Goal: Information Seeking & Learning: Learn about a topic

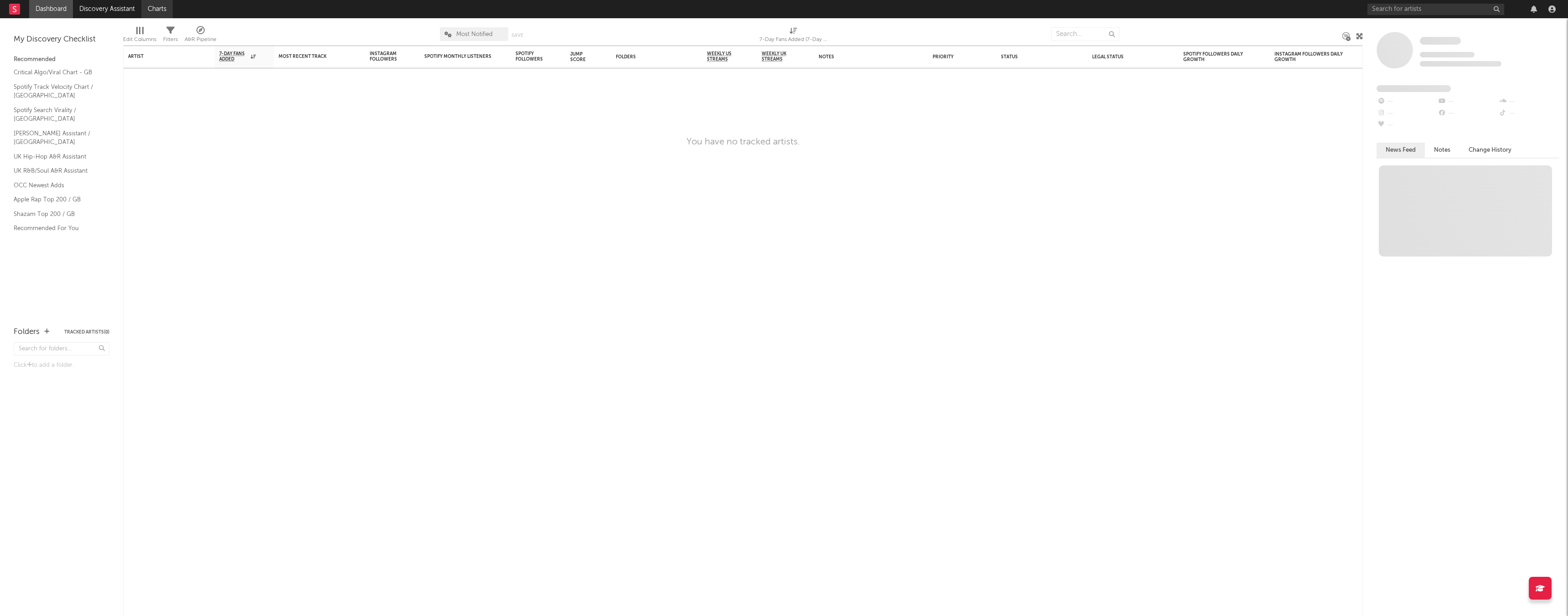
click at [154, 5] on link "Charts" at bounding box center [157, 9] width 31 height 18
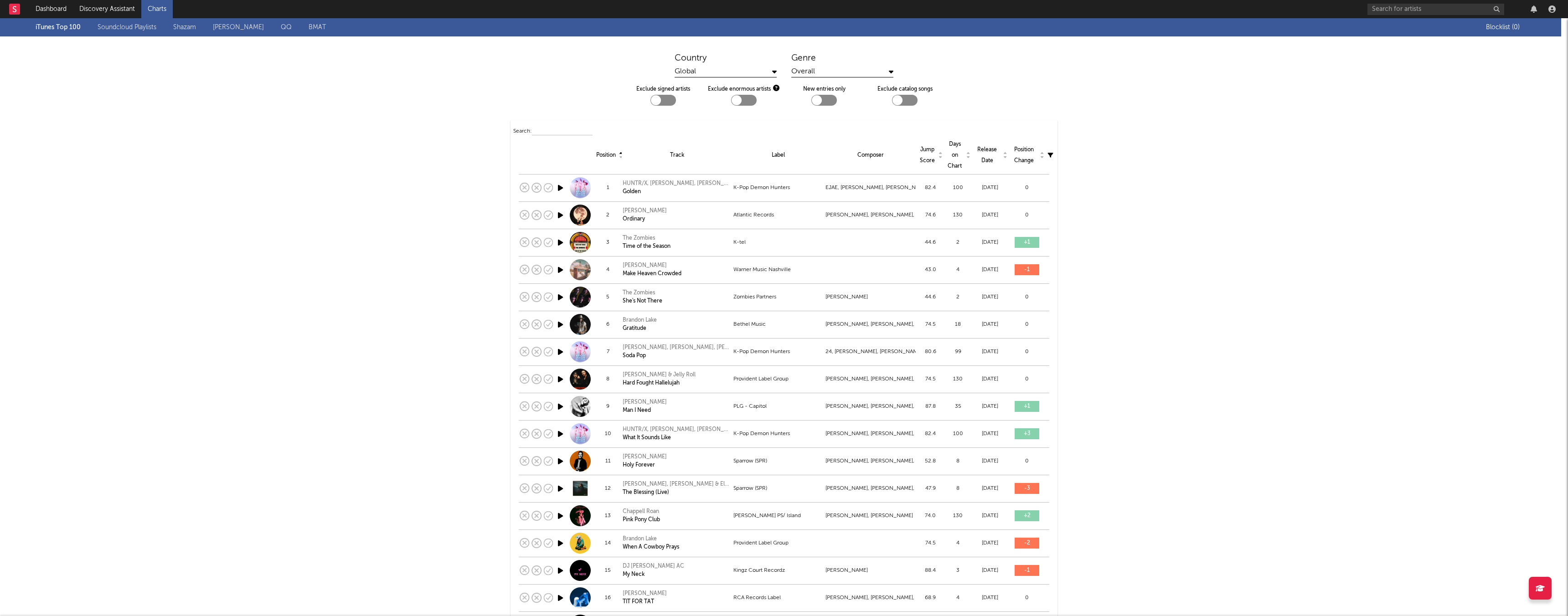
click at [284, 27] on link "QQ" at bounding box center [286, 27] width 11 height 11
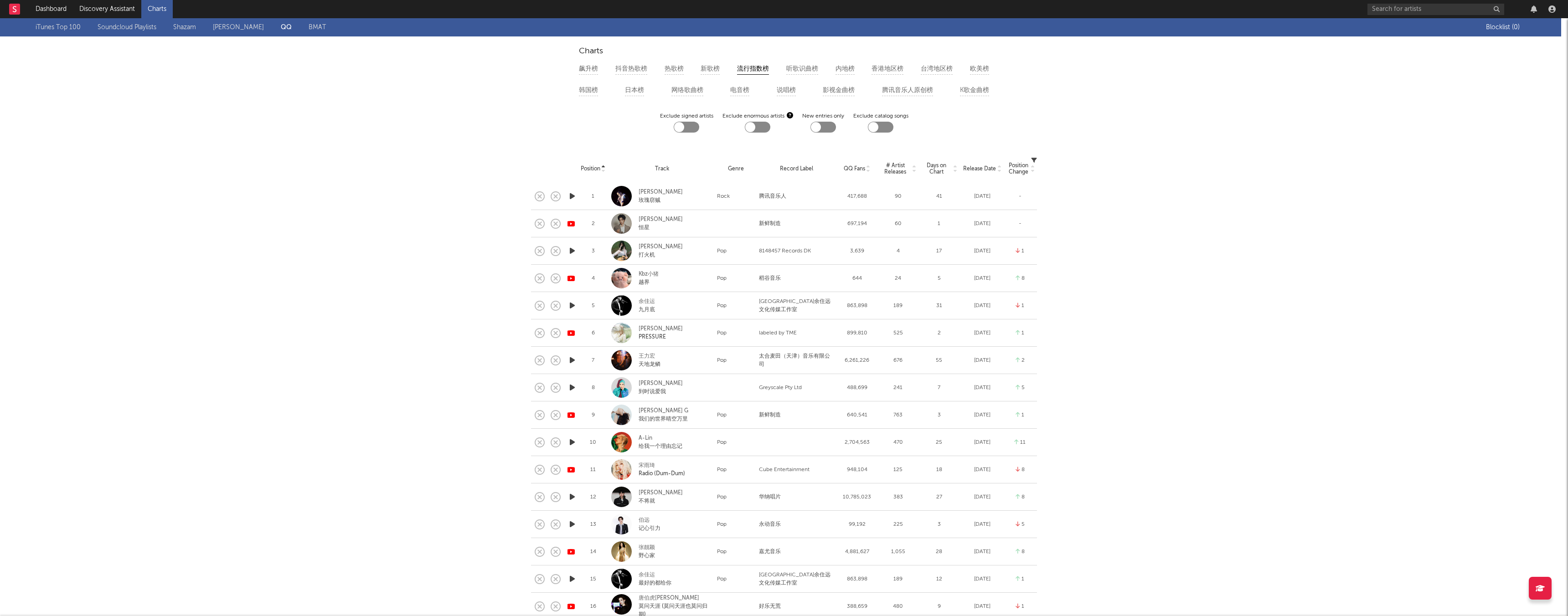
click at [322, 28] on link "BMAT" at bounding box center [317, 27] width 17 height 11
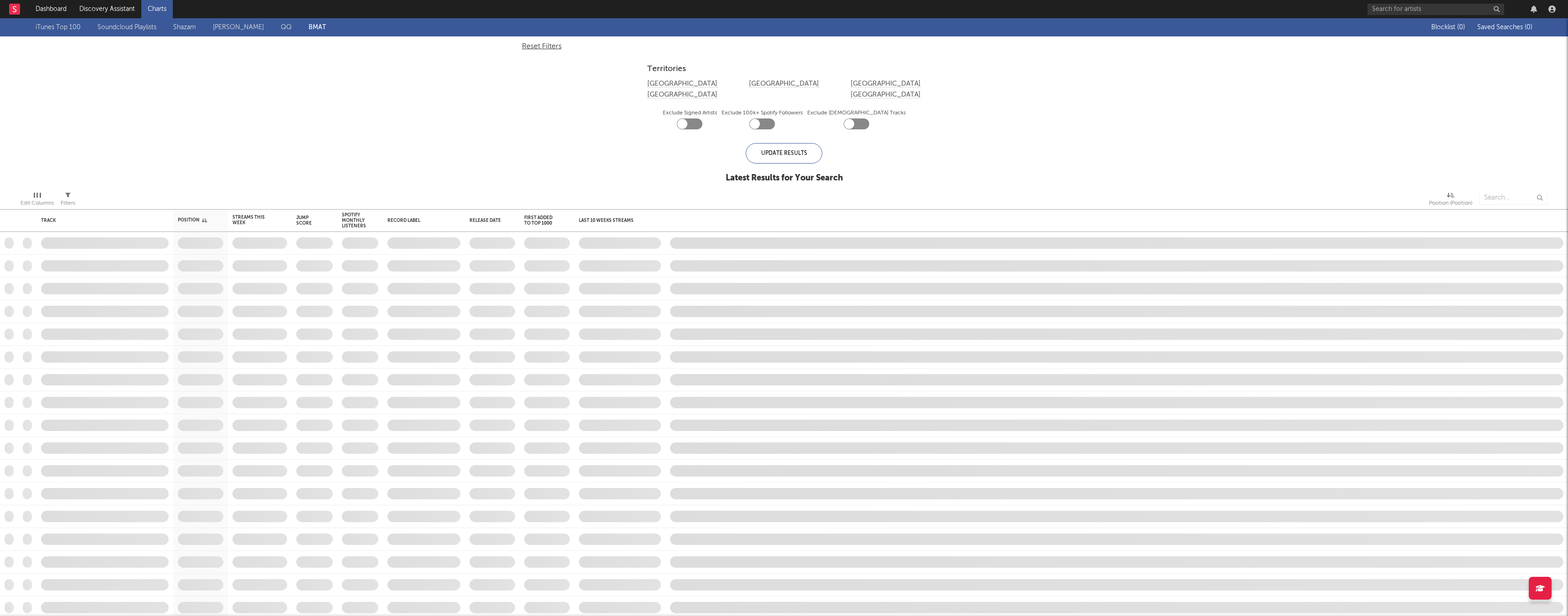
click at [250, 27] on link "[PERSON_NAME]" at bounding box center [238, 27] width 51 height 11
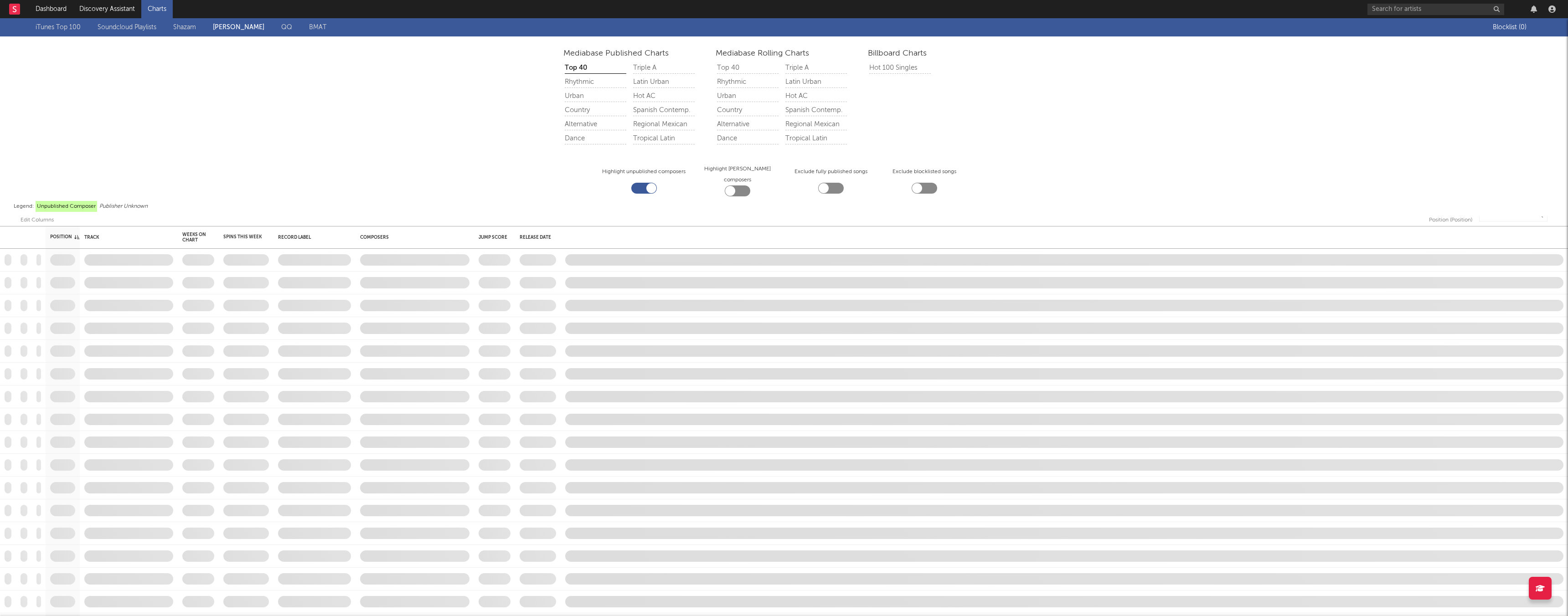
click at [172, 27] on div "iTunes Top 100 Soundcloud Playlists [PERSON_NAME] QQ BMAT" at bounding box center [764, 27] width 1457 height 18
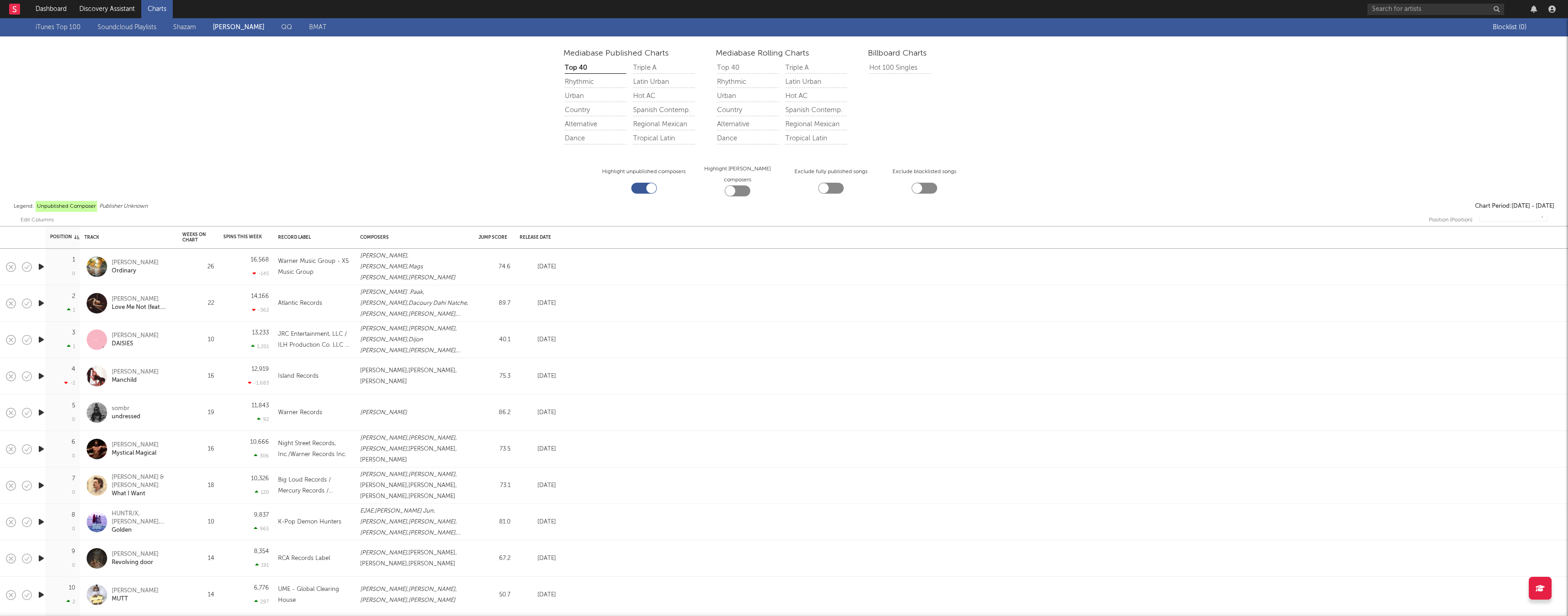
click at [130, 28] on link "Soundcloud Playlists" at bounding box center [127, 27] width 58 height 11
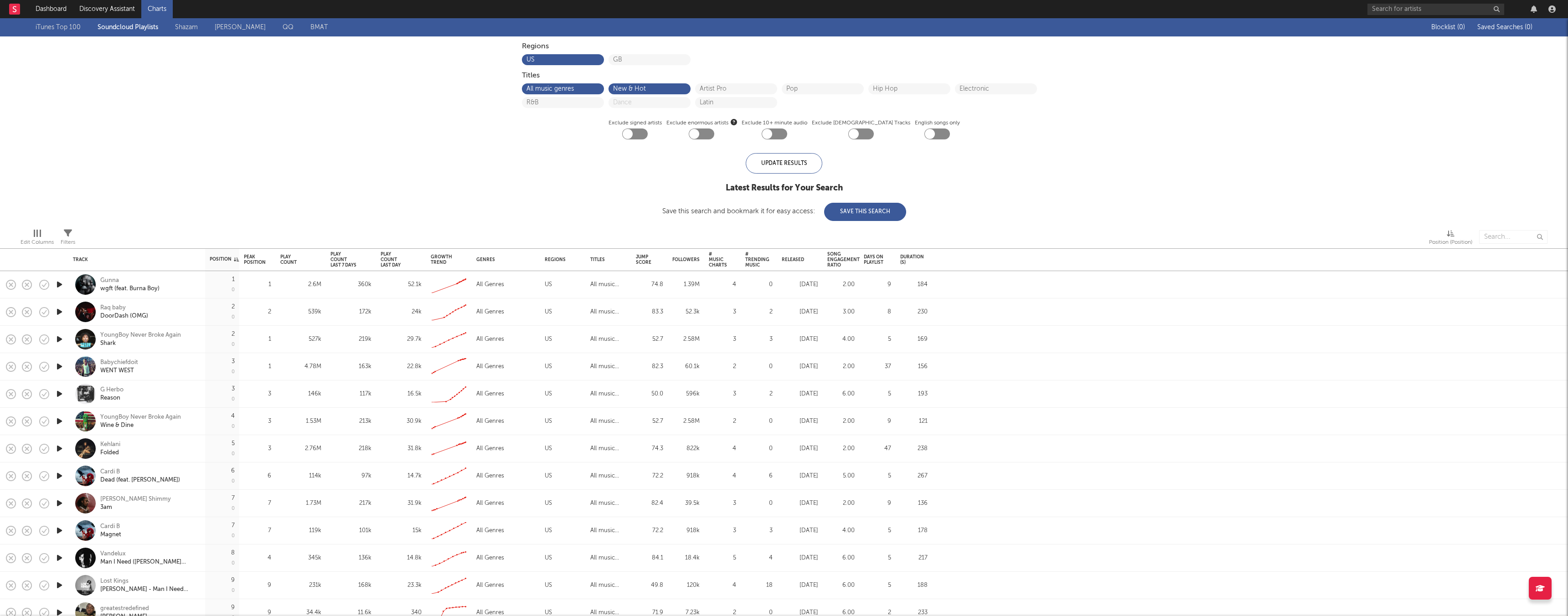
click at [48, 27] on link "iTunes Top 100" at bounding box center [58, 27] width 45 height 11
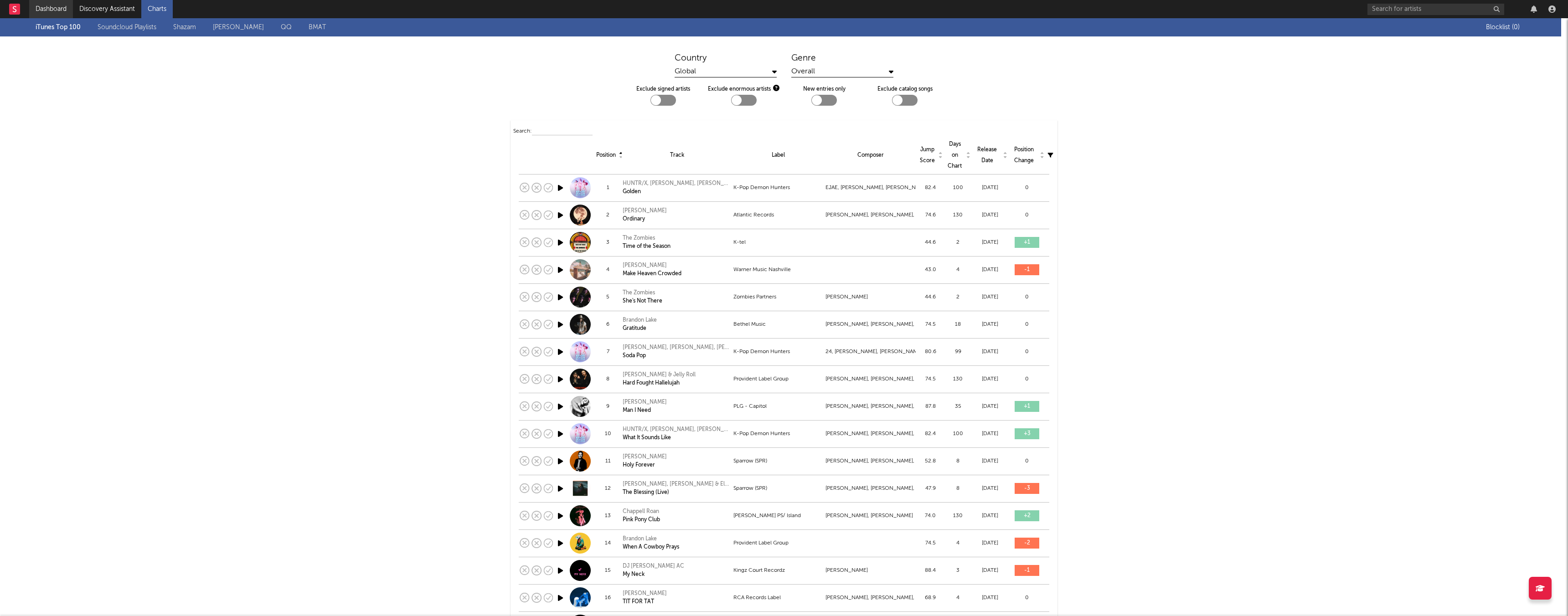
click at [38, 6] on link "Dashboard" at bounding box center [51, 9] width 44 height 18
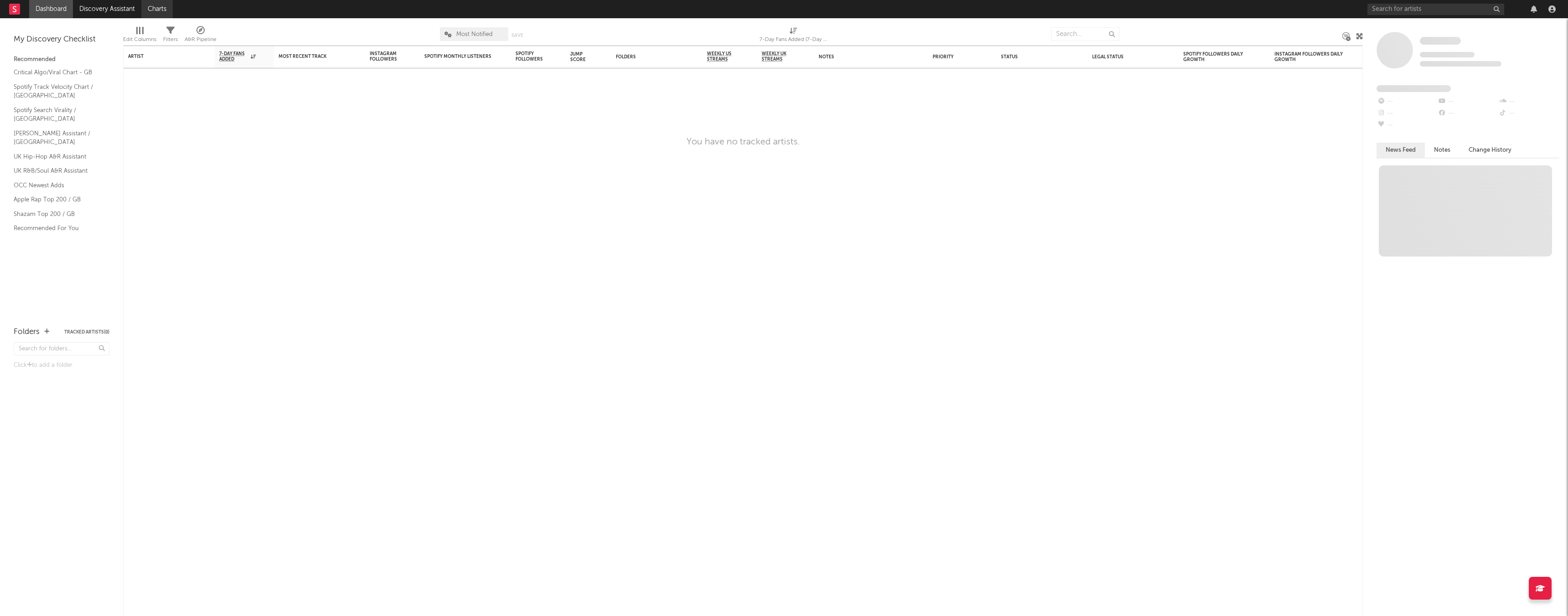
click at [166, 11] on link "Charts" at bounding box center [157, 9] width 31 height 18
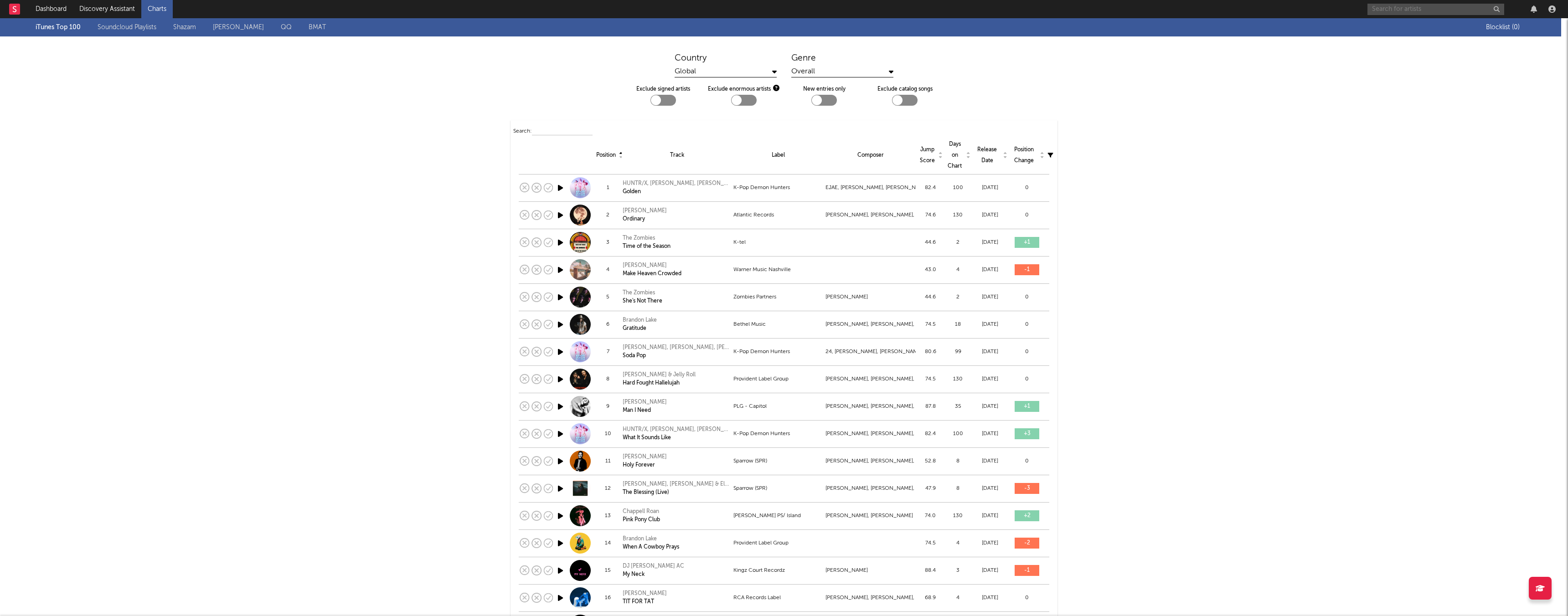
click at [1449, 5] on input "text" at bounding box center [1436, 9] width 137 height 11
click at [1390, 12] on input "text" at bounding box center [1436, 9] width 137 height 11
click at [1389, 45] on div at bounding box center [1382, 46] width 20 height 20
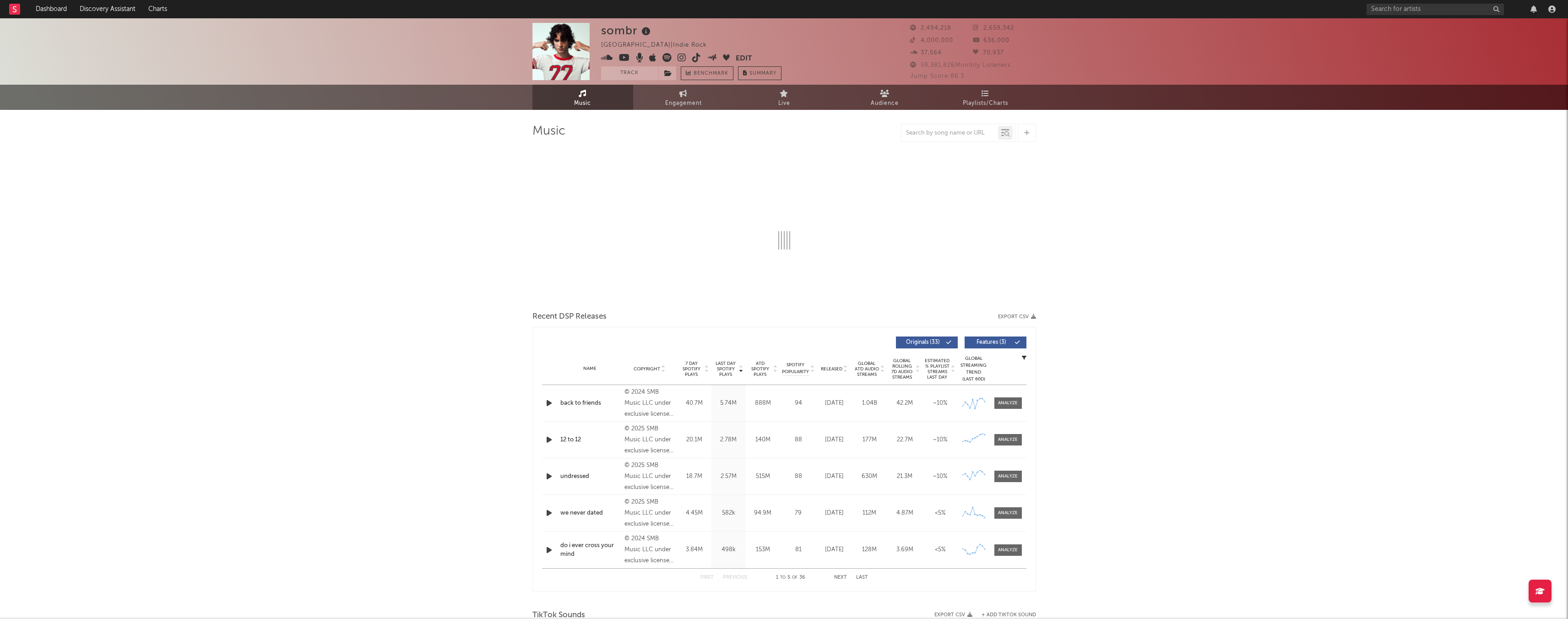
select select "6m"
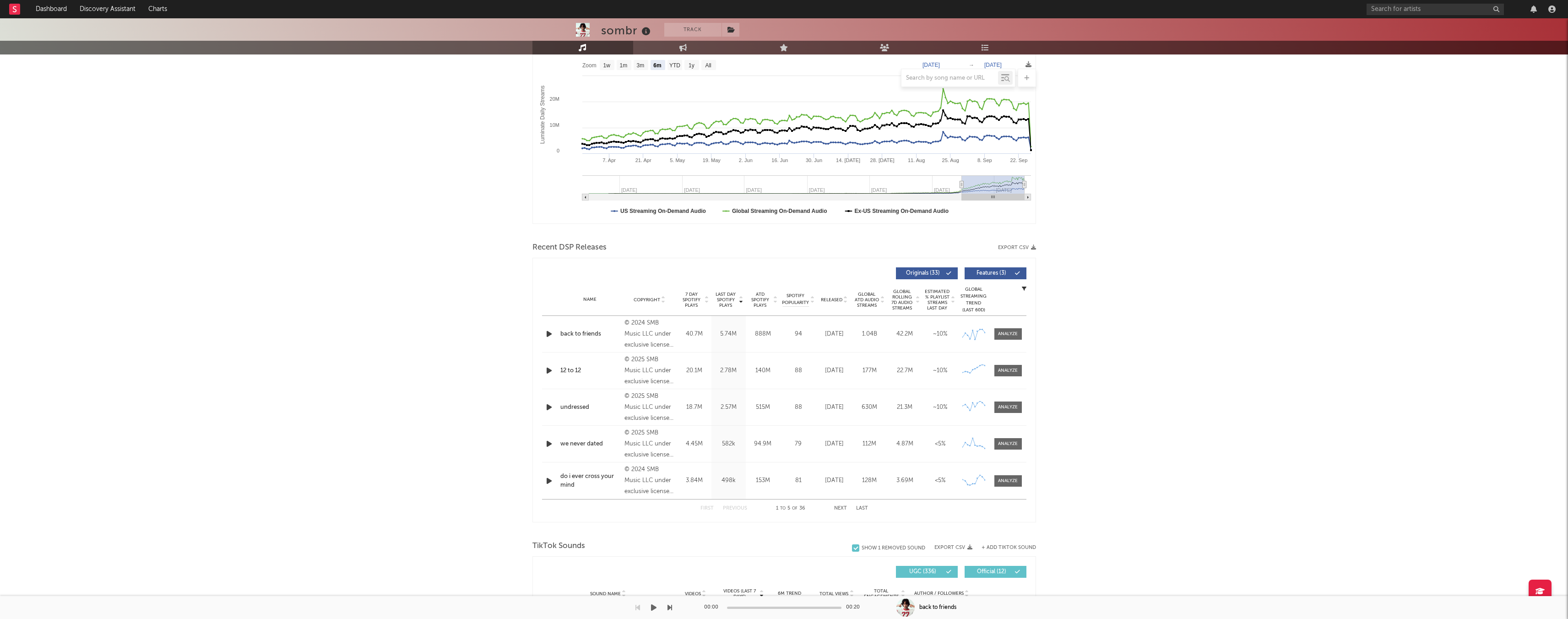
scroll to position [131, 0]
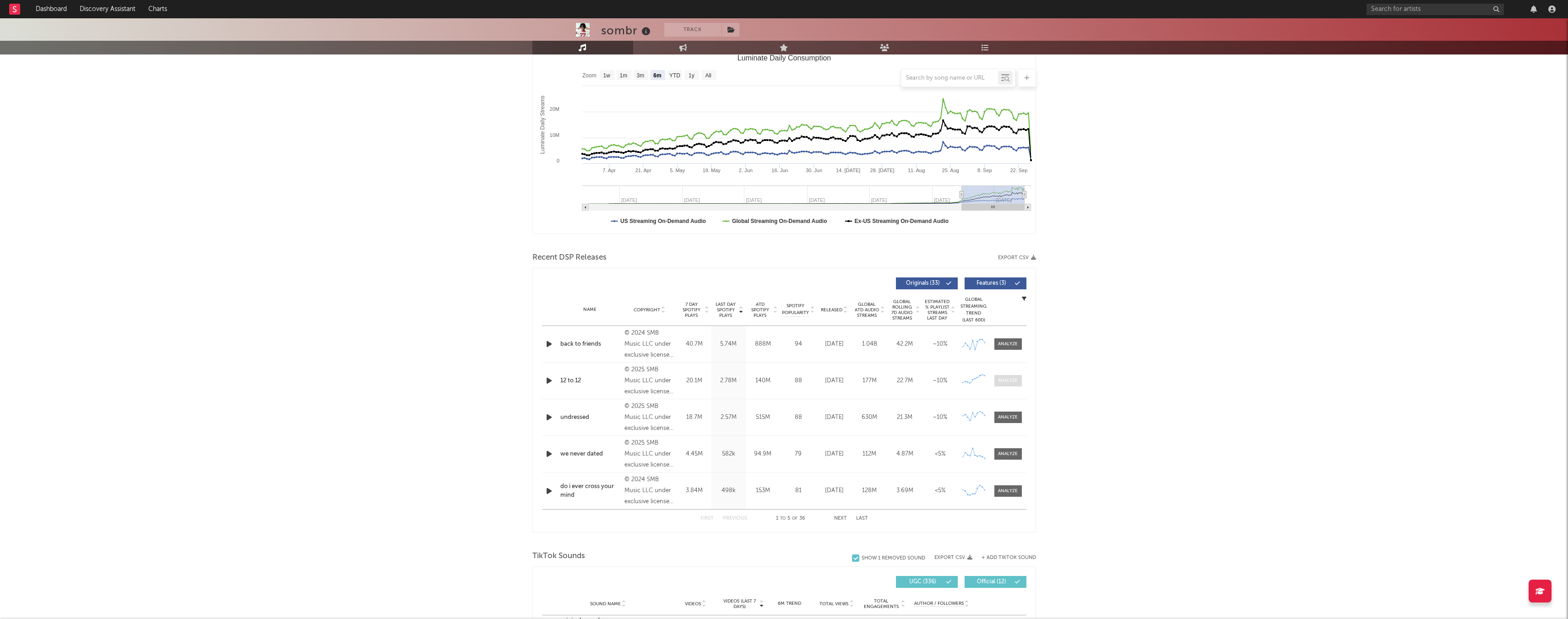
click at [1020, 380] on span at bounding box center [1008, 381] width 28 height 11
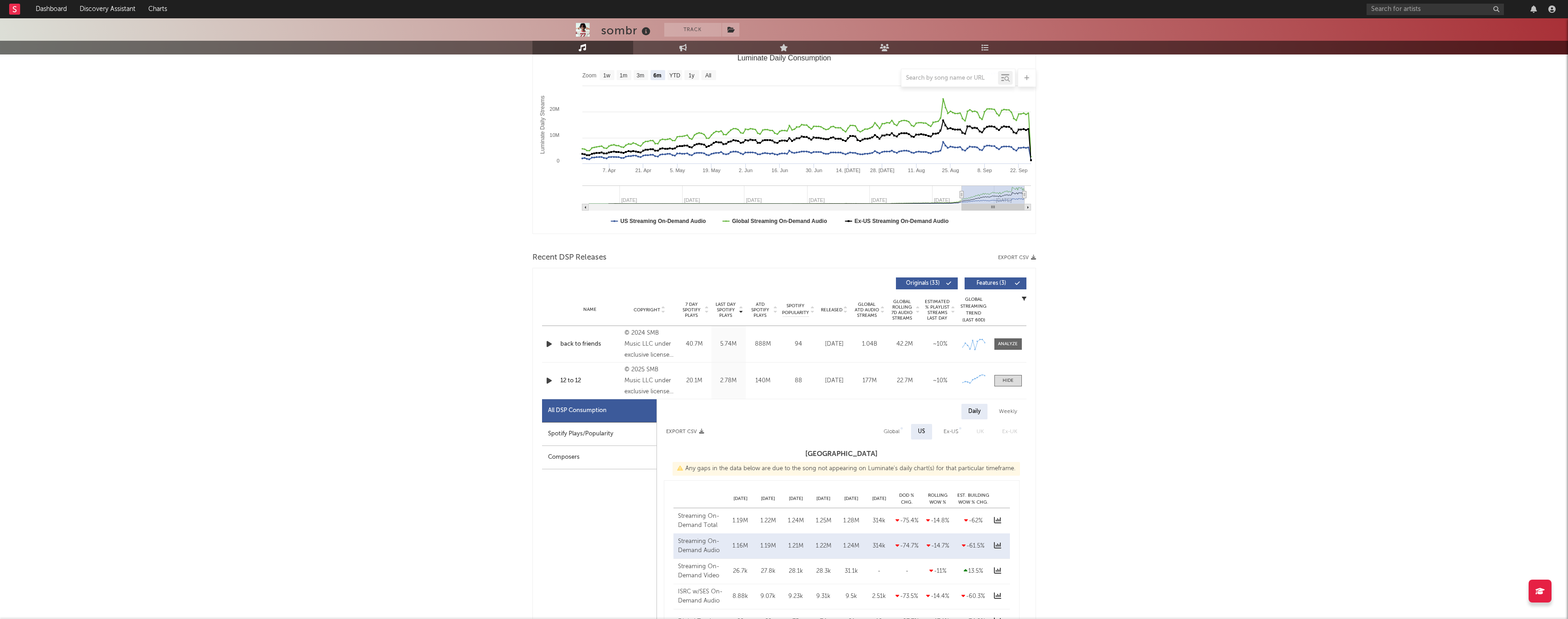
select select "1w"
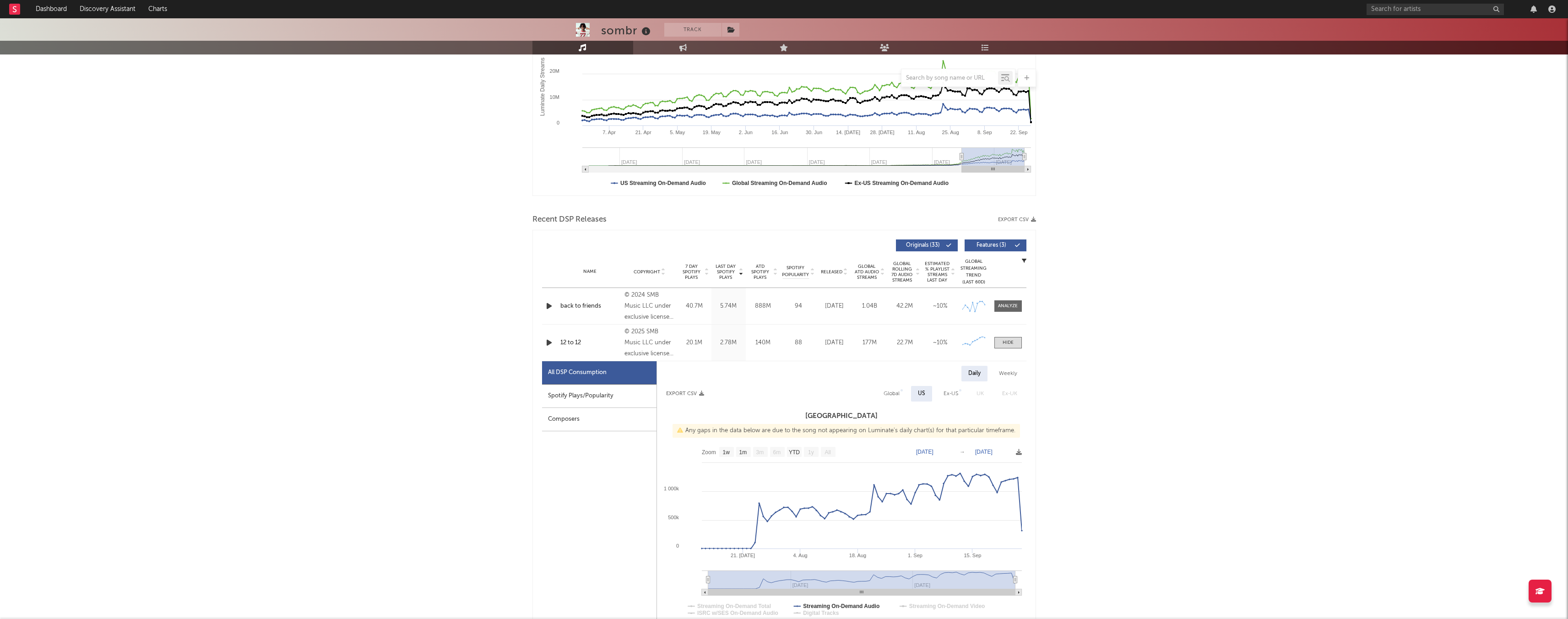
scroll to position [179, 0]
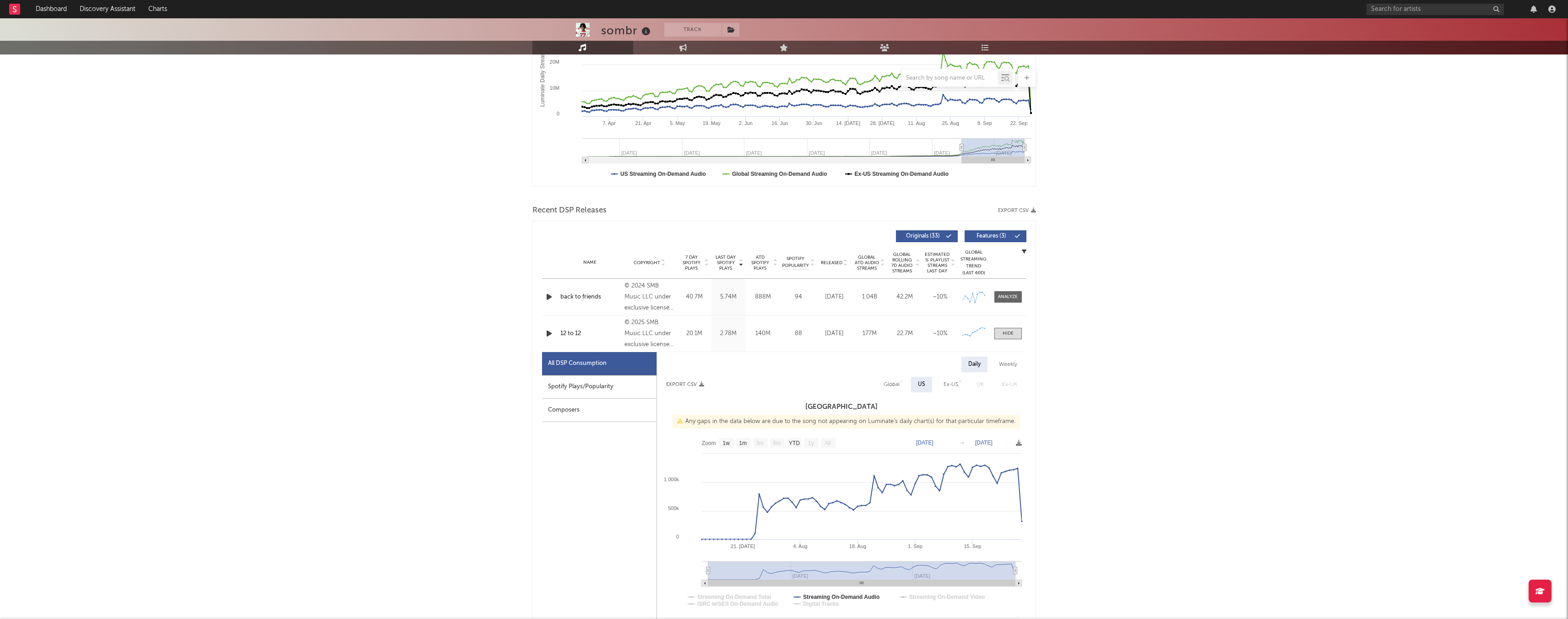
click at [904, 384] on div "Global" at bounding box center [891, 385] width 29 height 16
select select "1w"
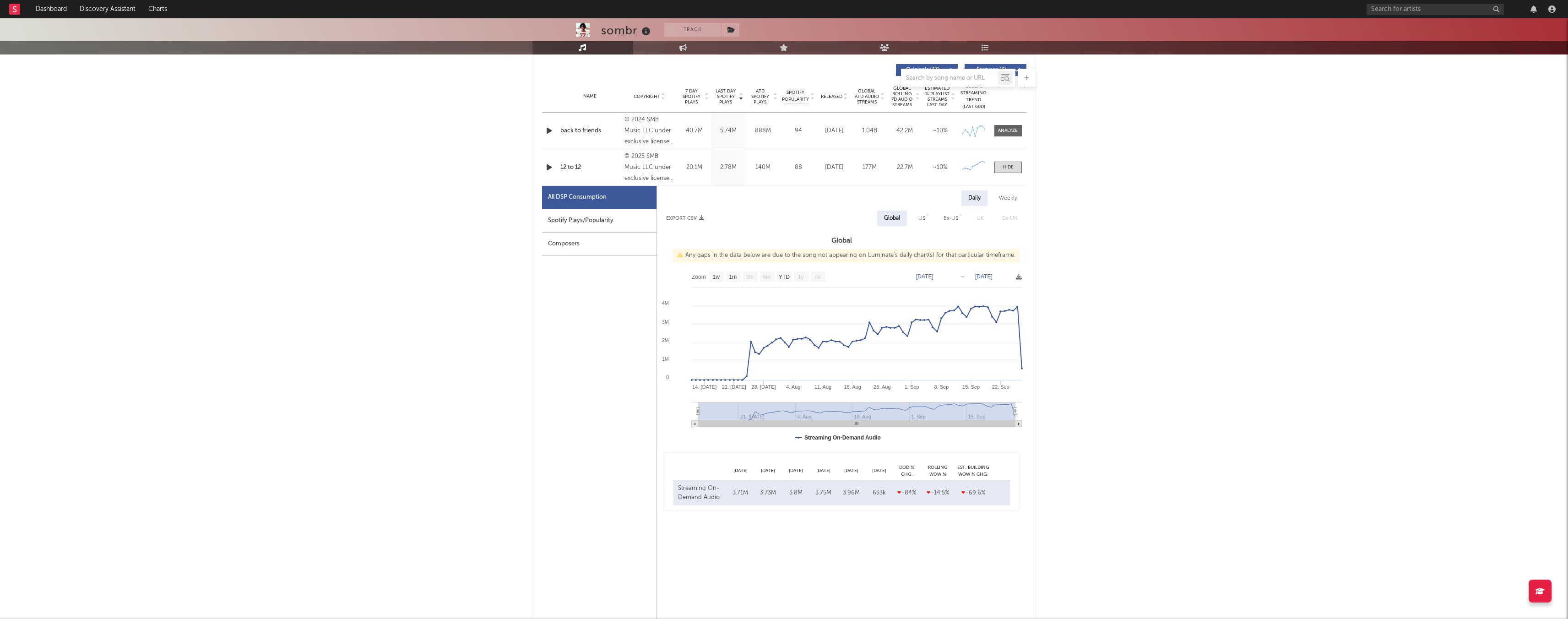
scroll to position [306, 0]
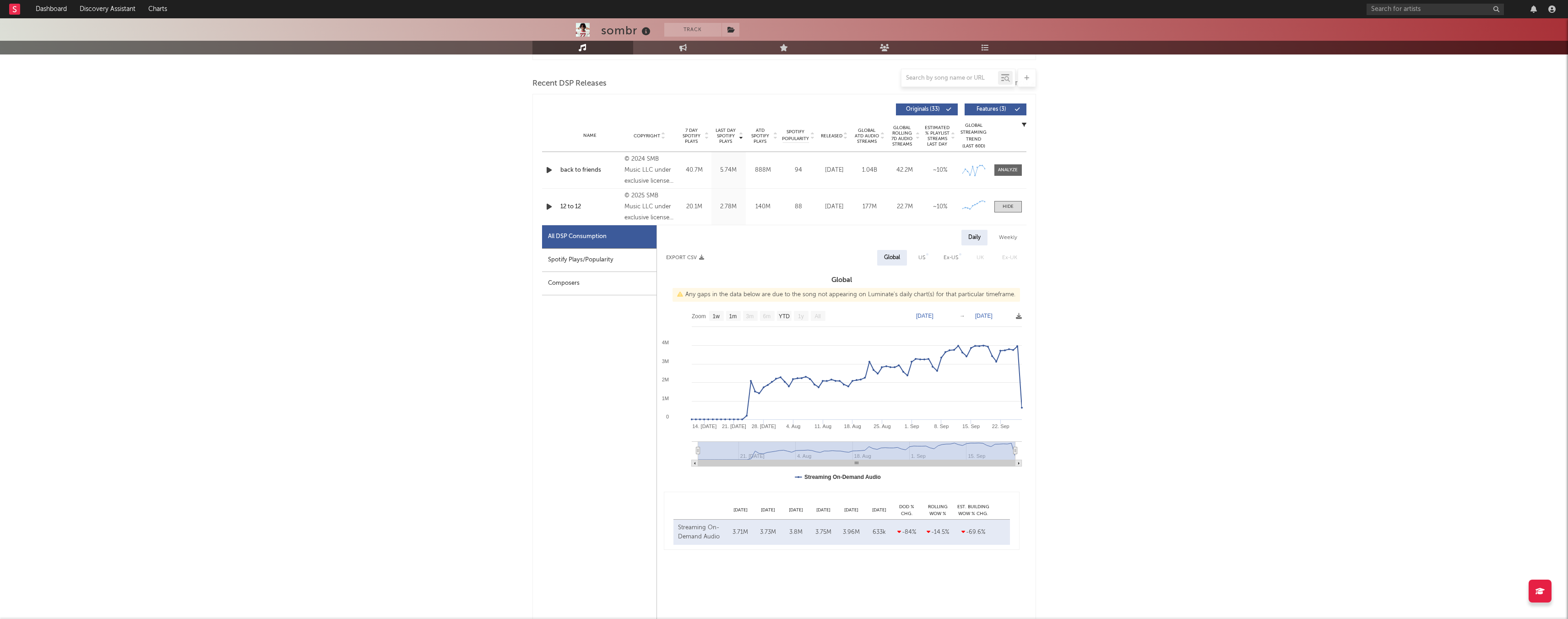
click at [644, 257] on div "Spotify Plays/Popularity" at bounding box center [599, 260] width 115 height 23
select select "1w"
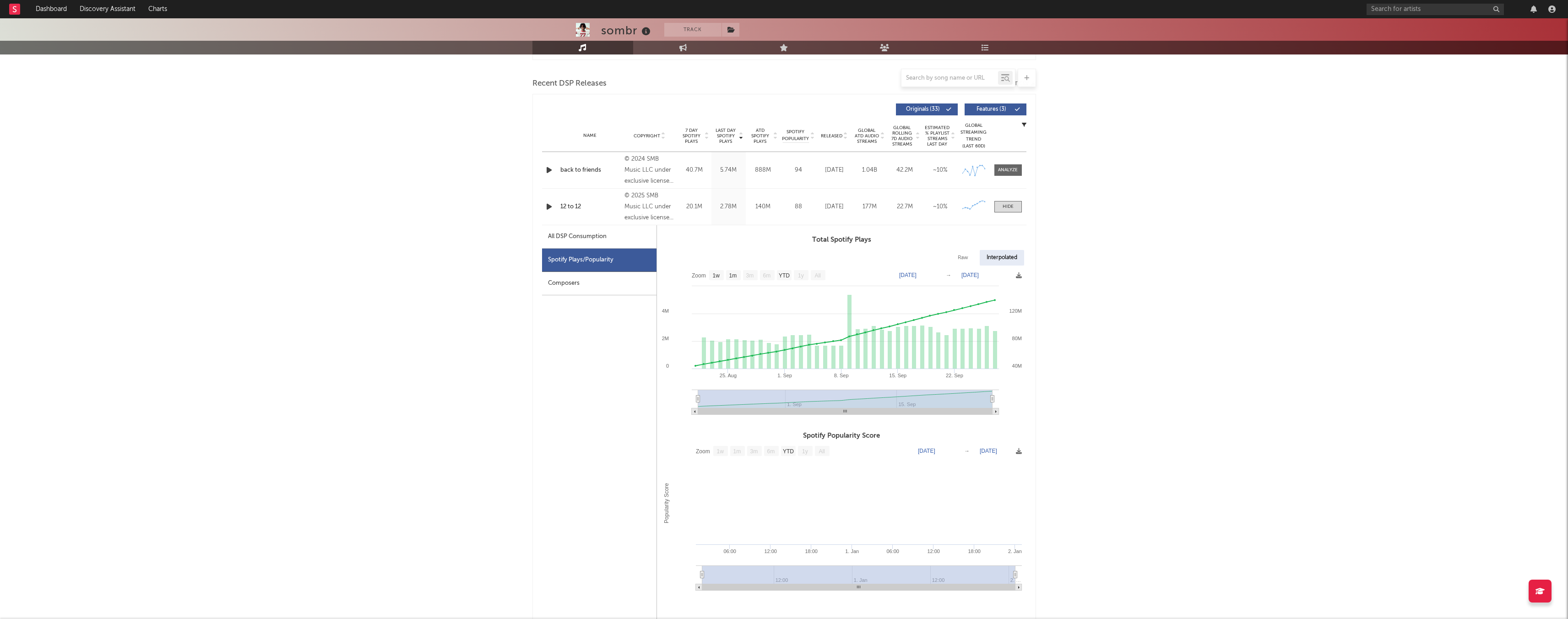
click at [576, 287] on div "Composers" at bounding box center [599, 283] width 115 height 23
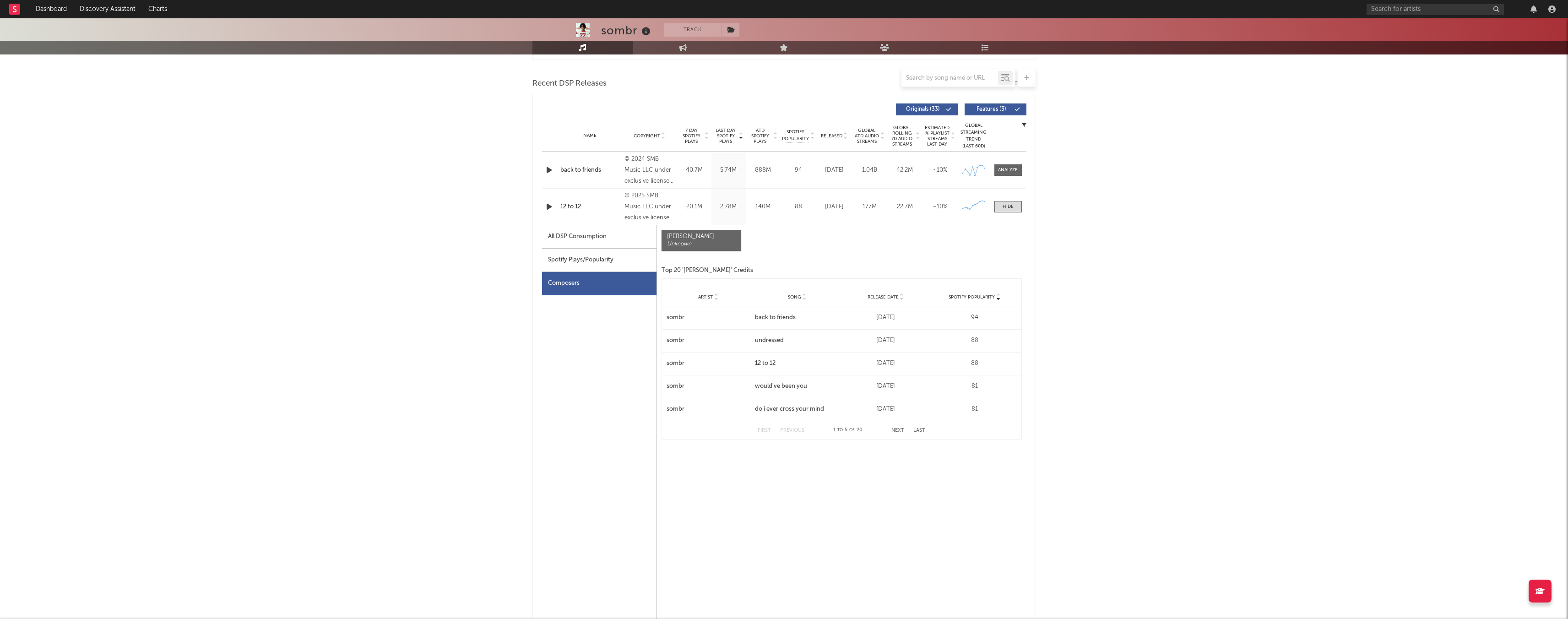
click at [619, 256] on div "Spotify Plays/Popularity" at bounding box center [599, 260] width 115 height 23
select select "1w"
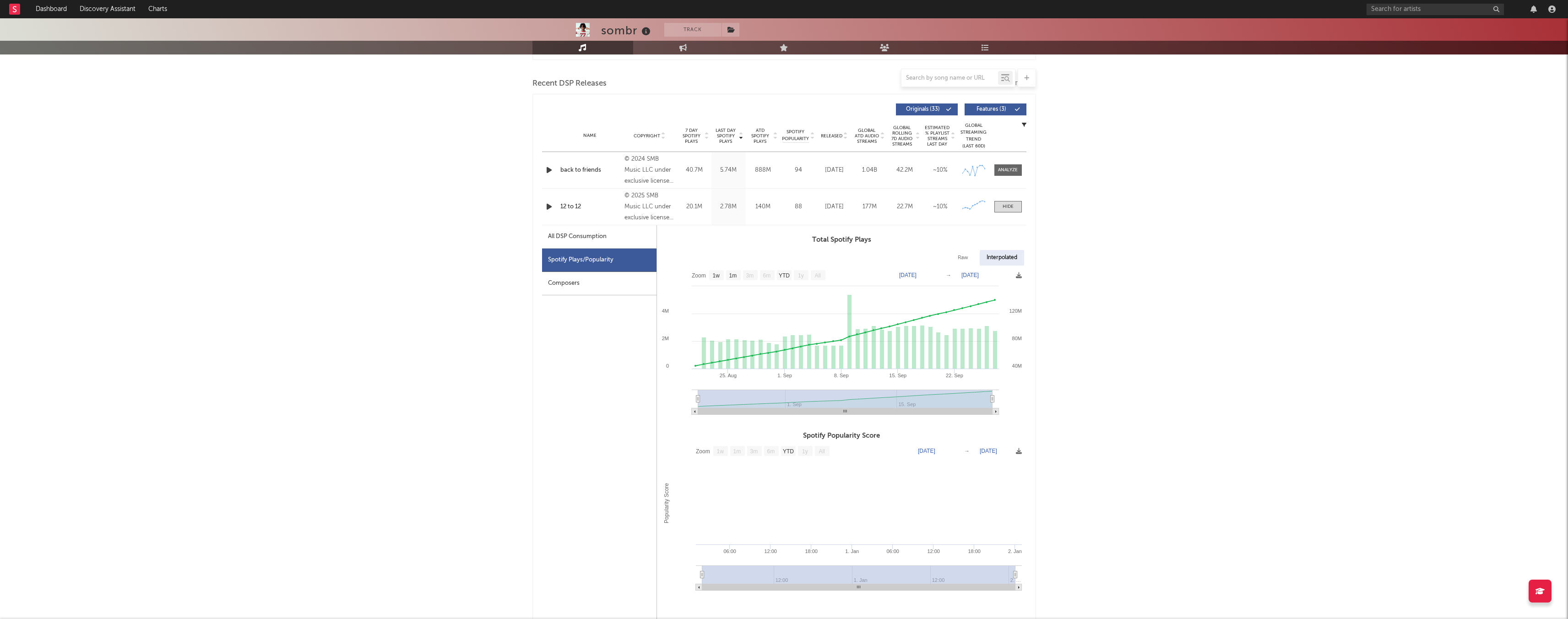
click at [623, 238] on div "All DSP Consumption" at bounding box center [599, 236] width 115 height 23
select select "1w"
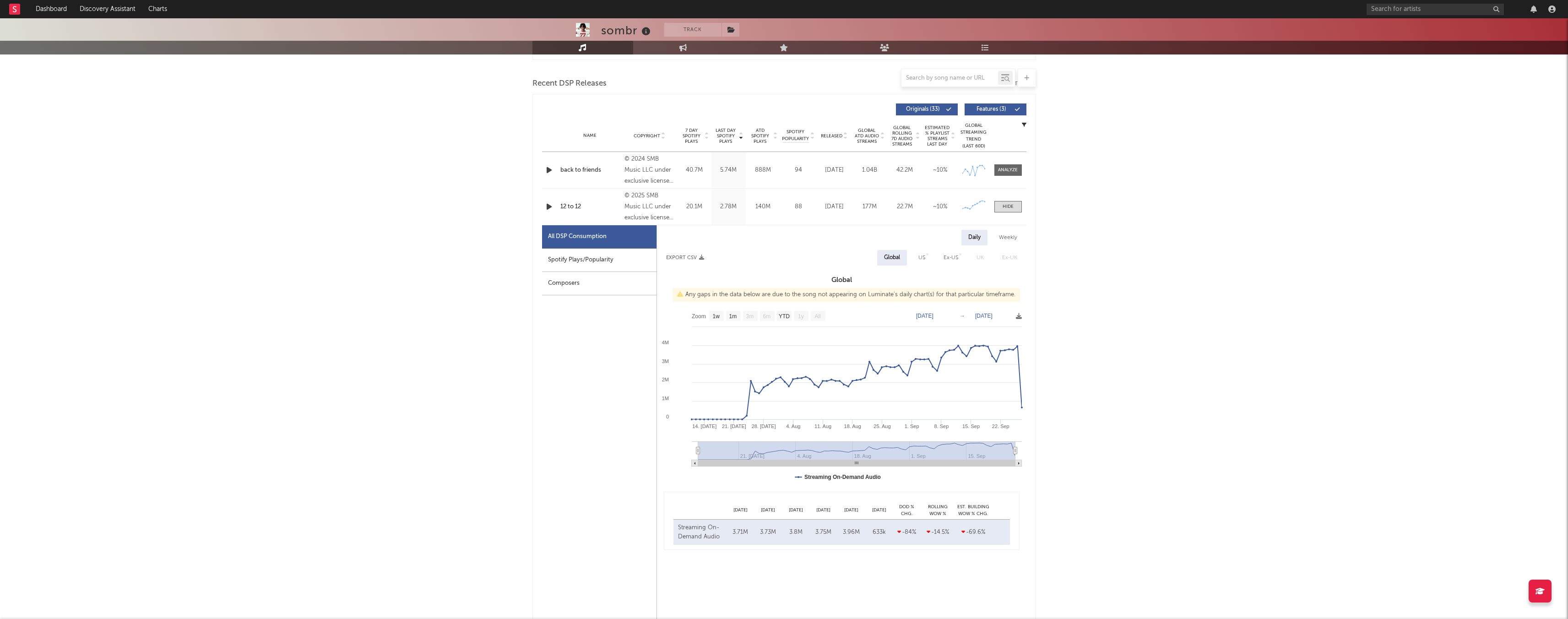
click at [592, 207] on div "12 to 12" at bounding box center [590, 207] width 60 height 9
click at [1007, 208] on div at bounding box center [1008, 206] width 11 height 6
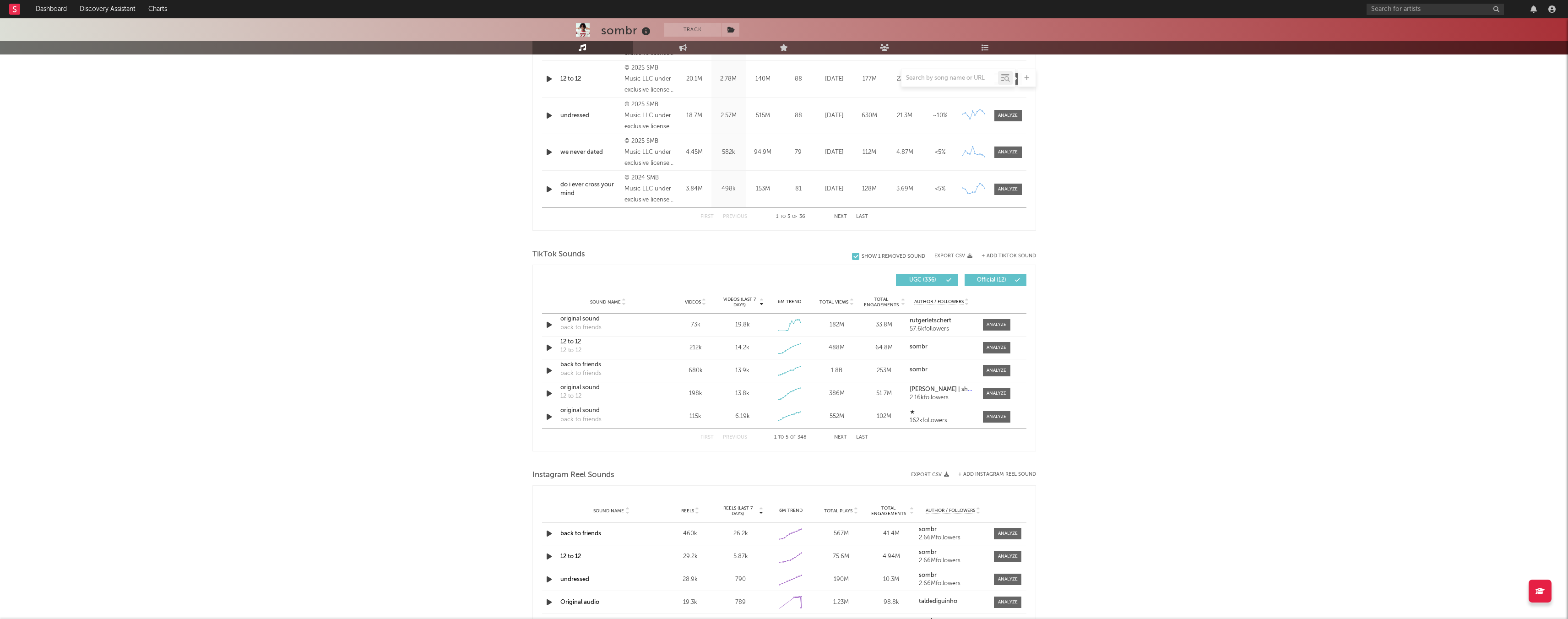
scroll to position [453, 0]
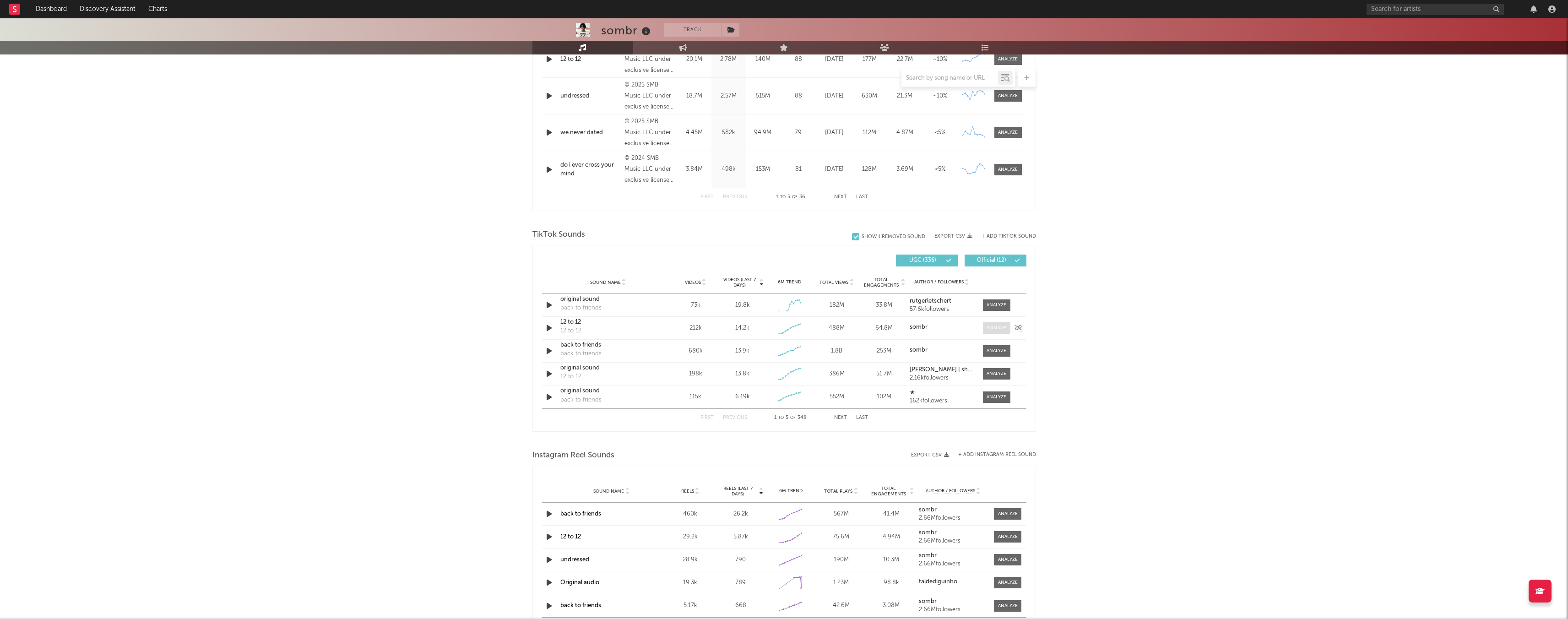
click at [997, 332] on div at bounding box center [996, 328] width 19 height 6
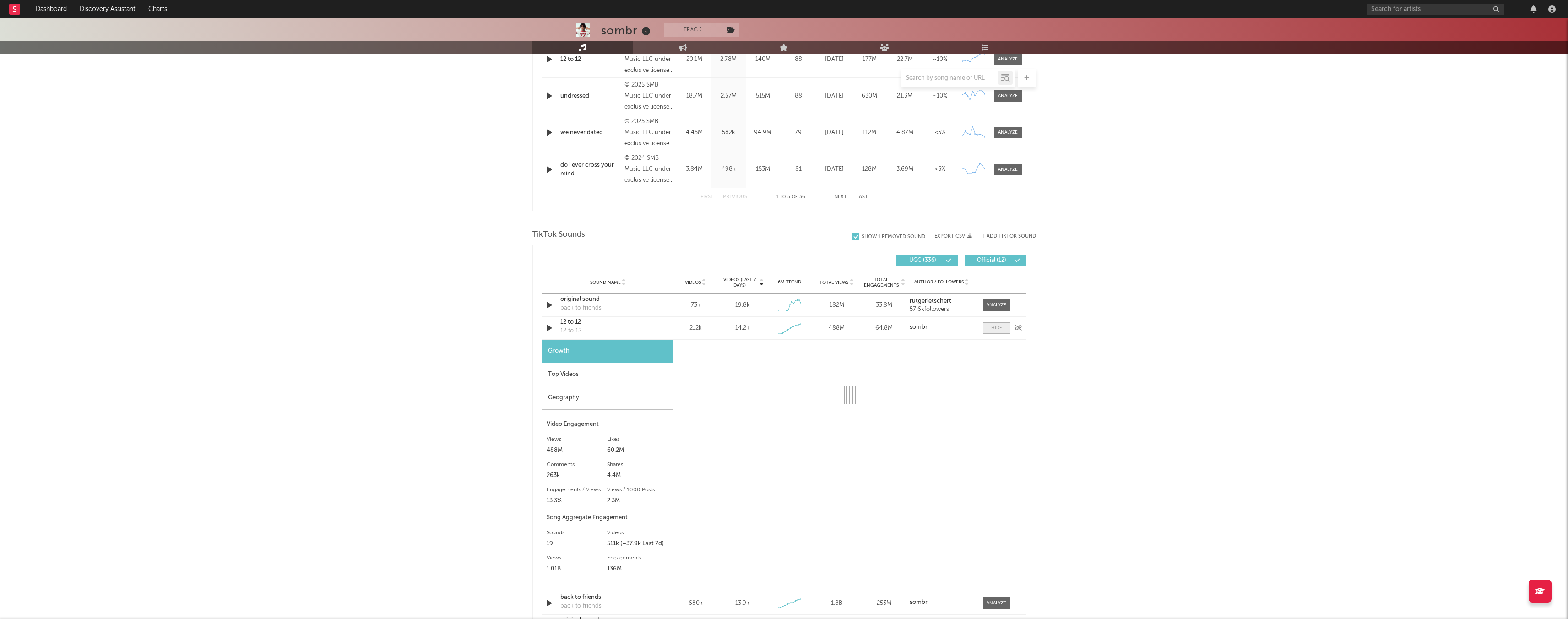
select select "1w"
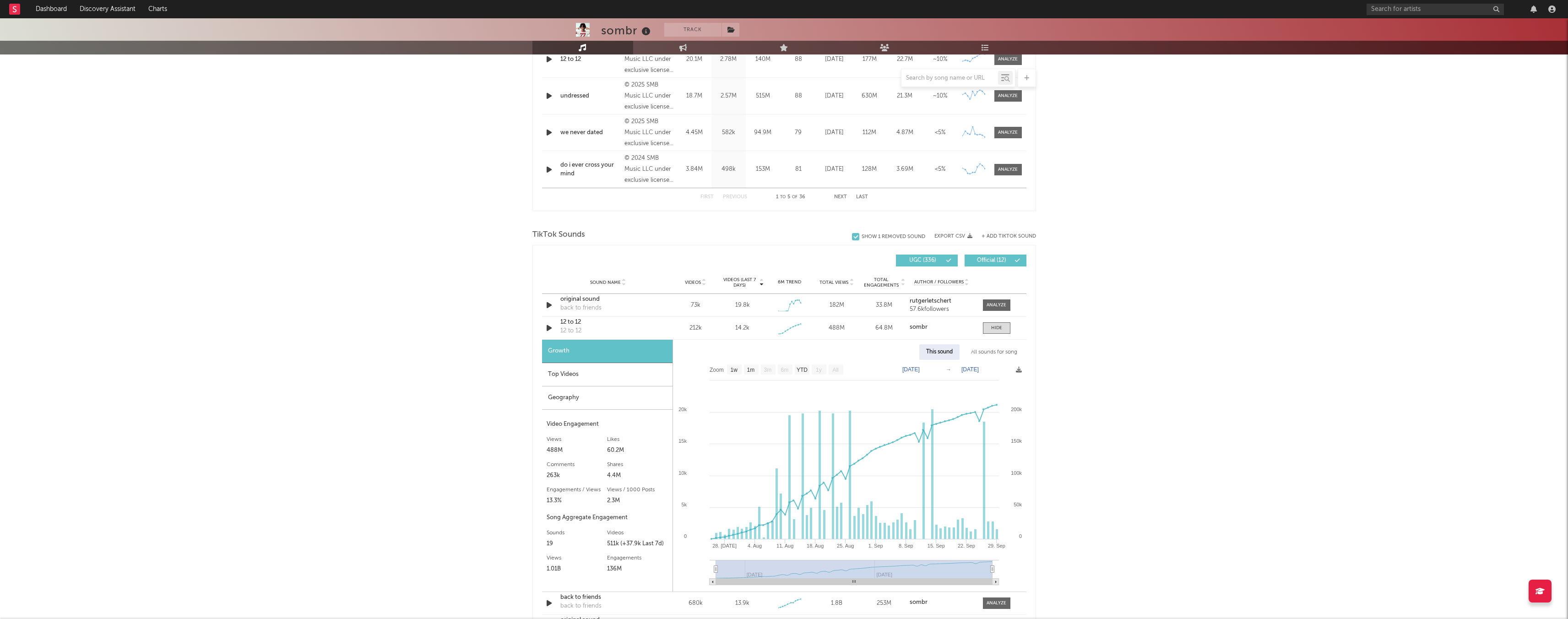
click at [588, 377] on div "Top Videos" at bounding box center [608, 375] width 130 height 23
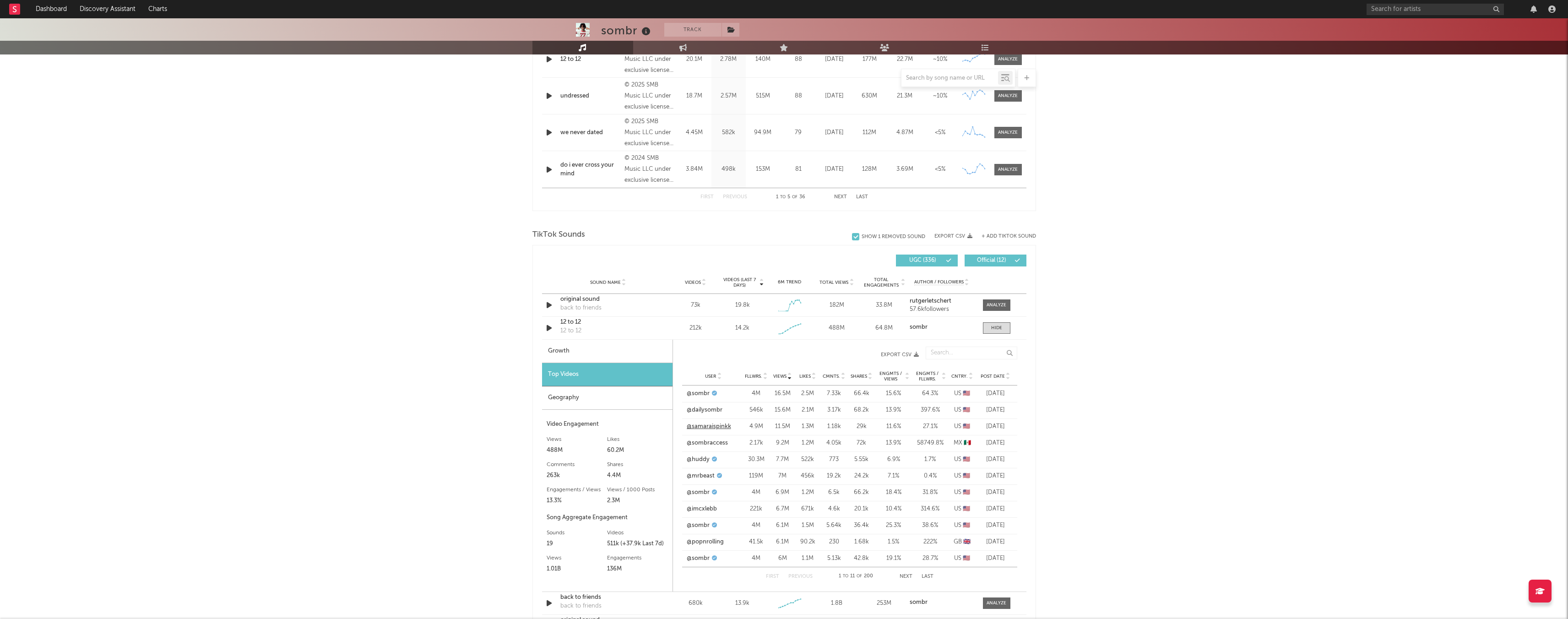
click at [712, 427] on link "@samaraispinkk" at bounding box center [709, 427] width 44 height 9
click at [698, 460] on link "@huddy" at bounding box center [698, 460] width 23 height 9
click at [695, 528] on link "@sombr" at bounding box center [698, 526] width 23 height 9
click at [634, 350] on div "Growth" at bounding box center [608, 351] width 130 height 23
select select "1w"
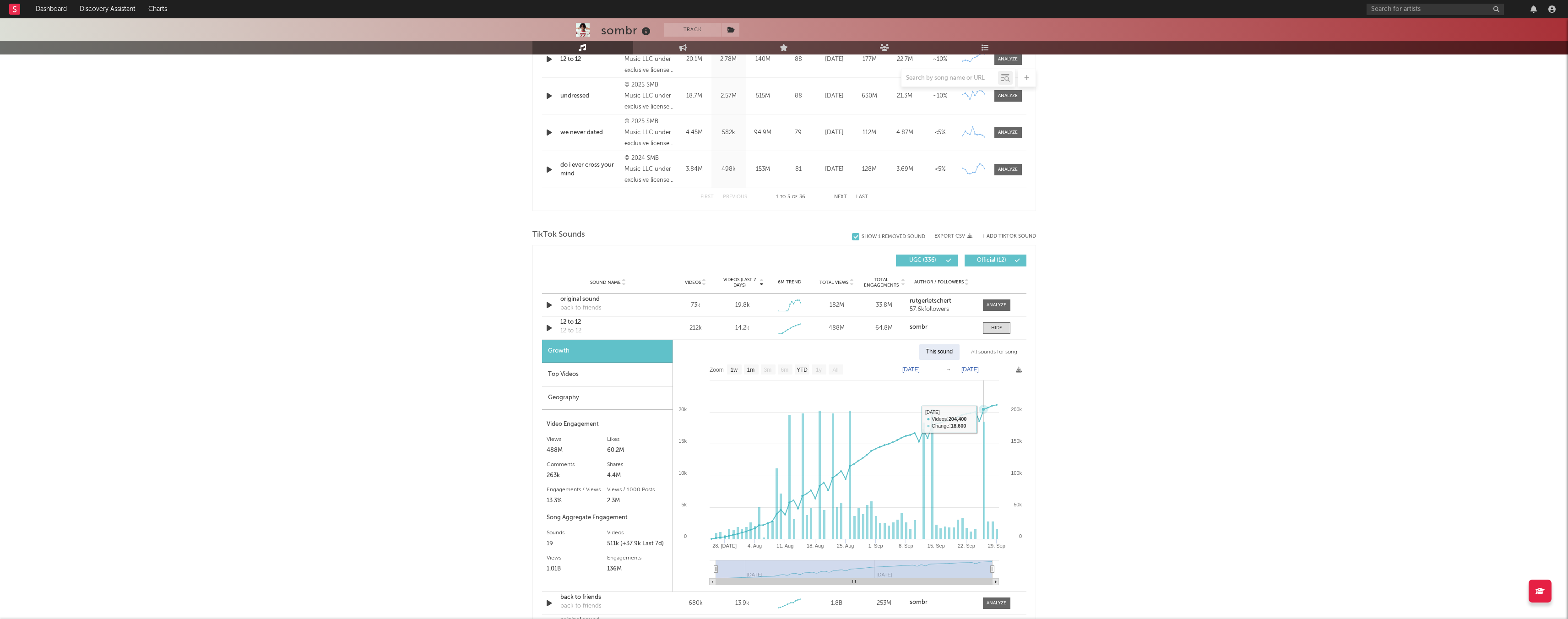
click at [985, 425] on rect at bounding box center [984, 480] width 2 height 118
click at [850, 415] on rect at bounding box center [850, 475] width 2 height 129
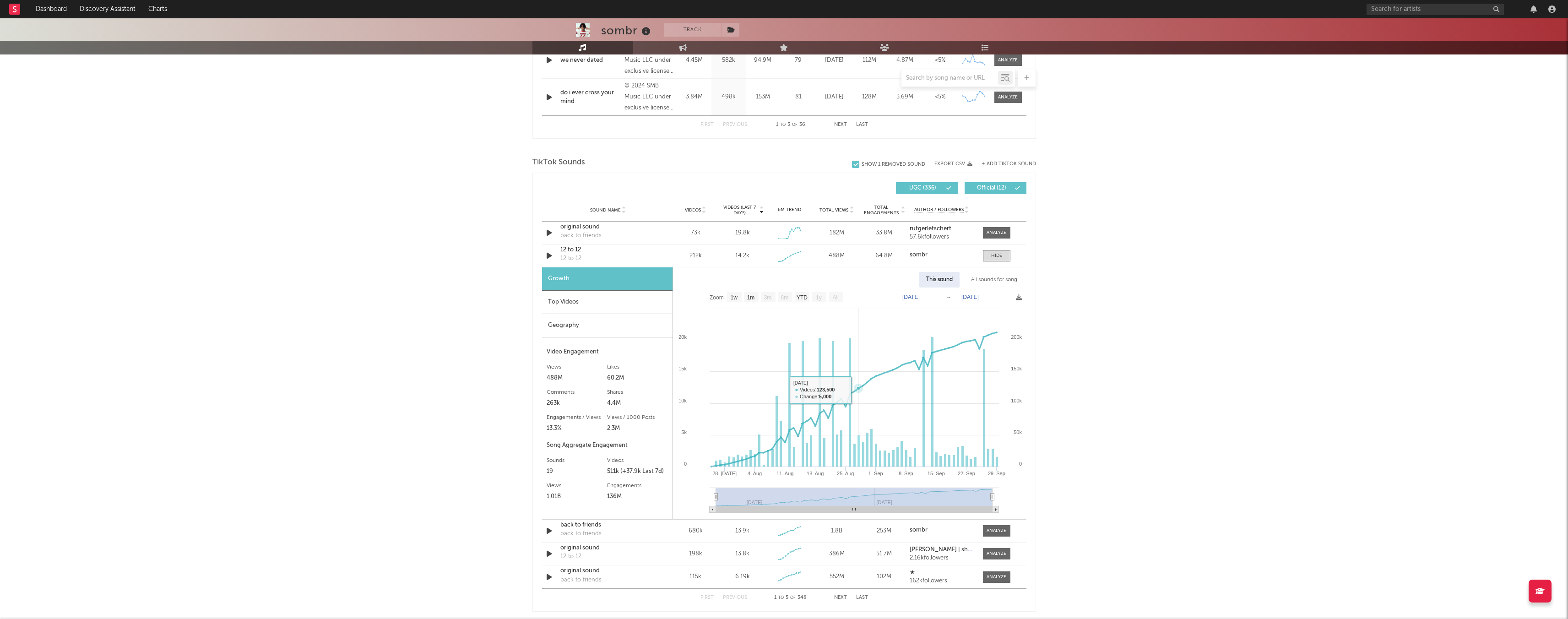
scroll to position [548, 0]
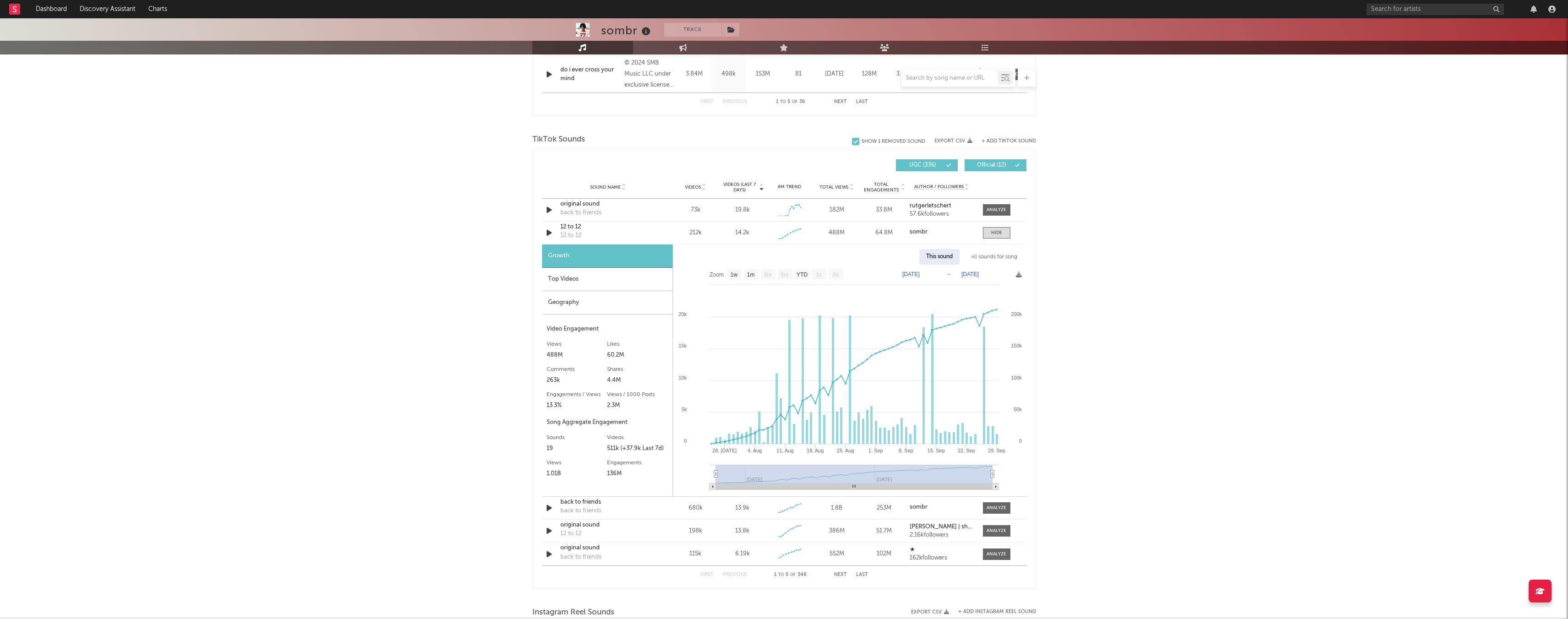
click at [579, 282] on div "Top Videos" at bounding box center [608, 279] width 130 height 23
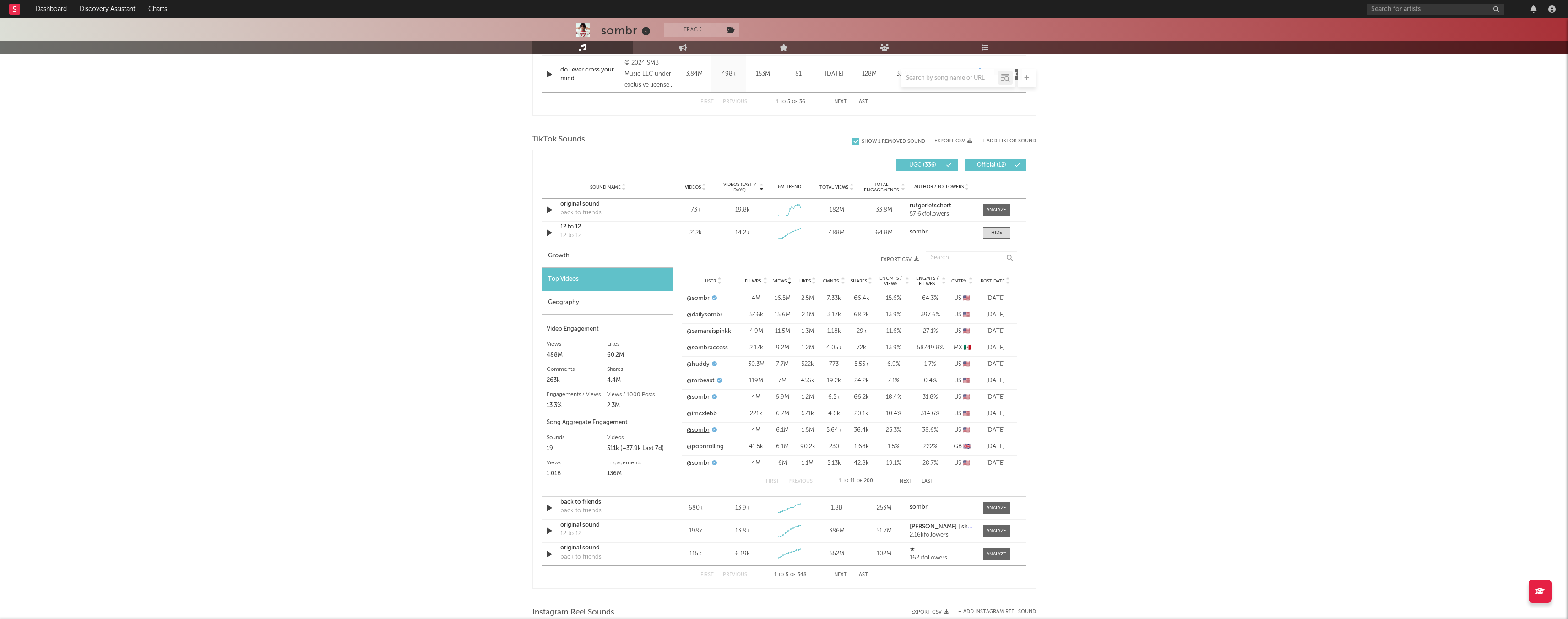
click at [695, 432] on link "@sombr" at bounding box center [698, 431] width 23 height 9
click at [565, 304] on div "Geography" at bounding box center [608, 302] width 130 height 23
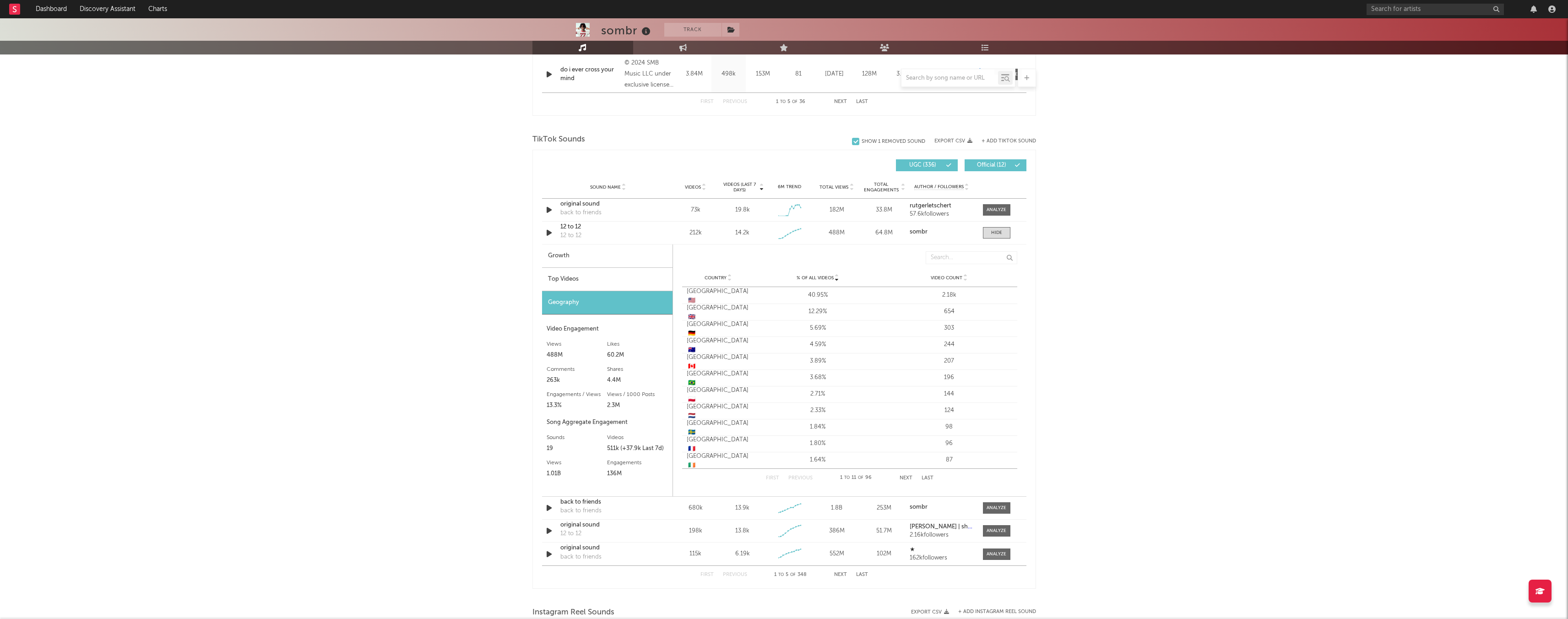
click at [577, 279] on div "Top Videos" at bounding box center [608, 279] width 130 height 23
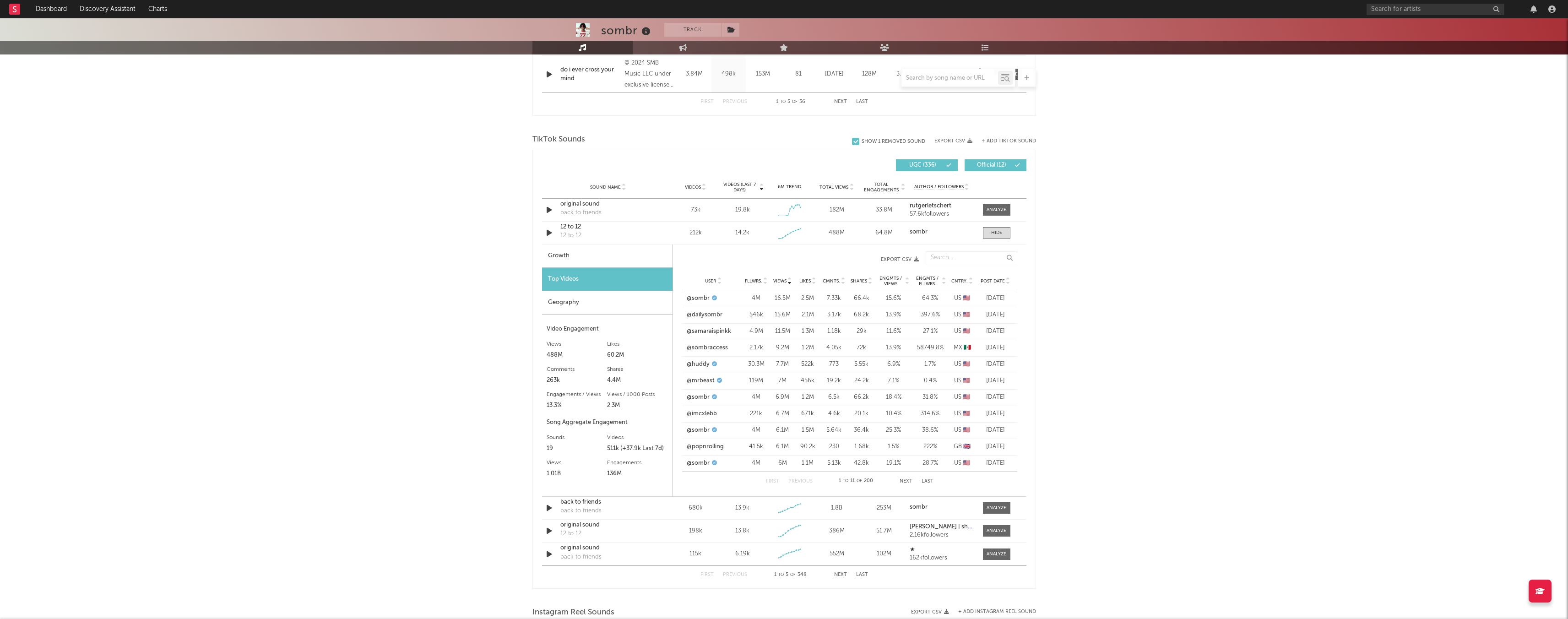
click at [591, 245] on div "Growth" at bounding box center [608, 255] width 130 height 23
select select "1w"
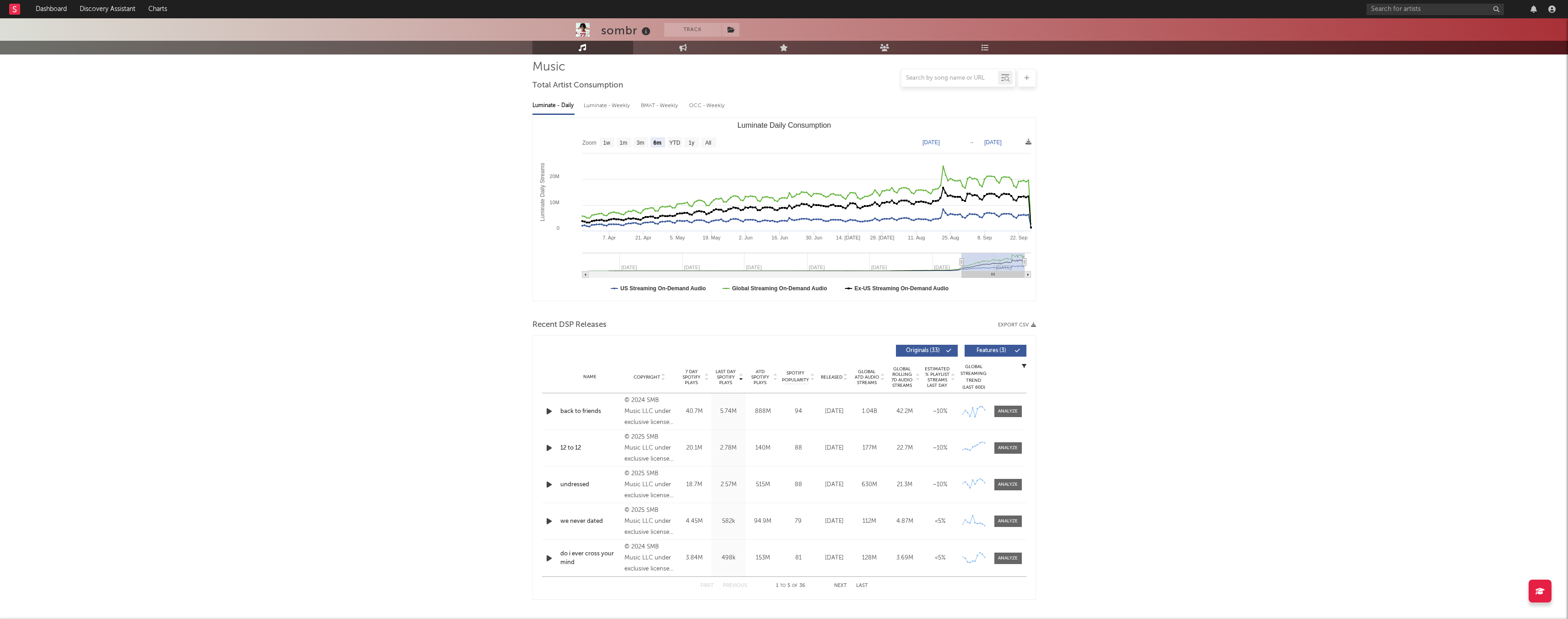
scroll to position [62, 0]
click at [699, 45] on link "Engagement" at bounding box center [684, 47] width 101 height 14
select select "1w"
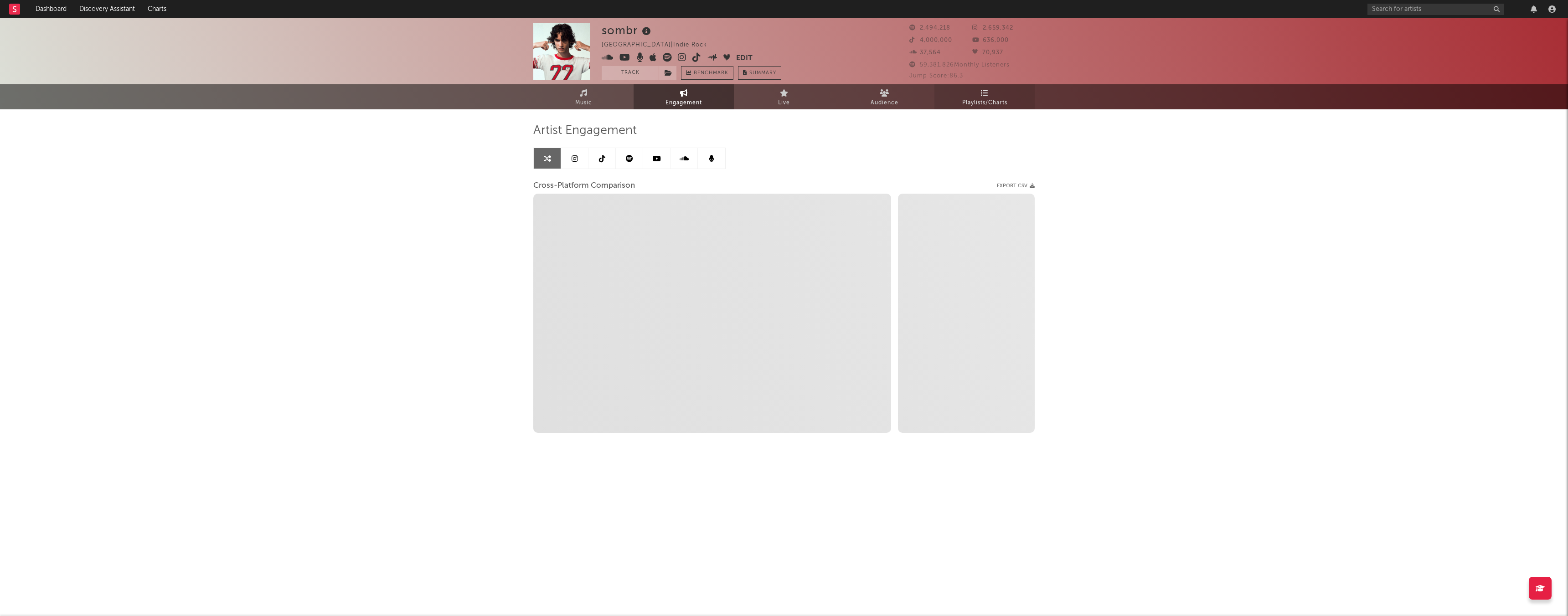
click at [987, 101] on span "Playlists/Charts" at bounding box center [984, 103] width 45 height 11
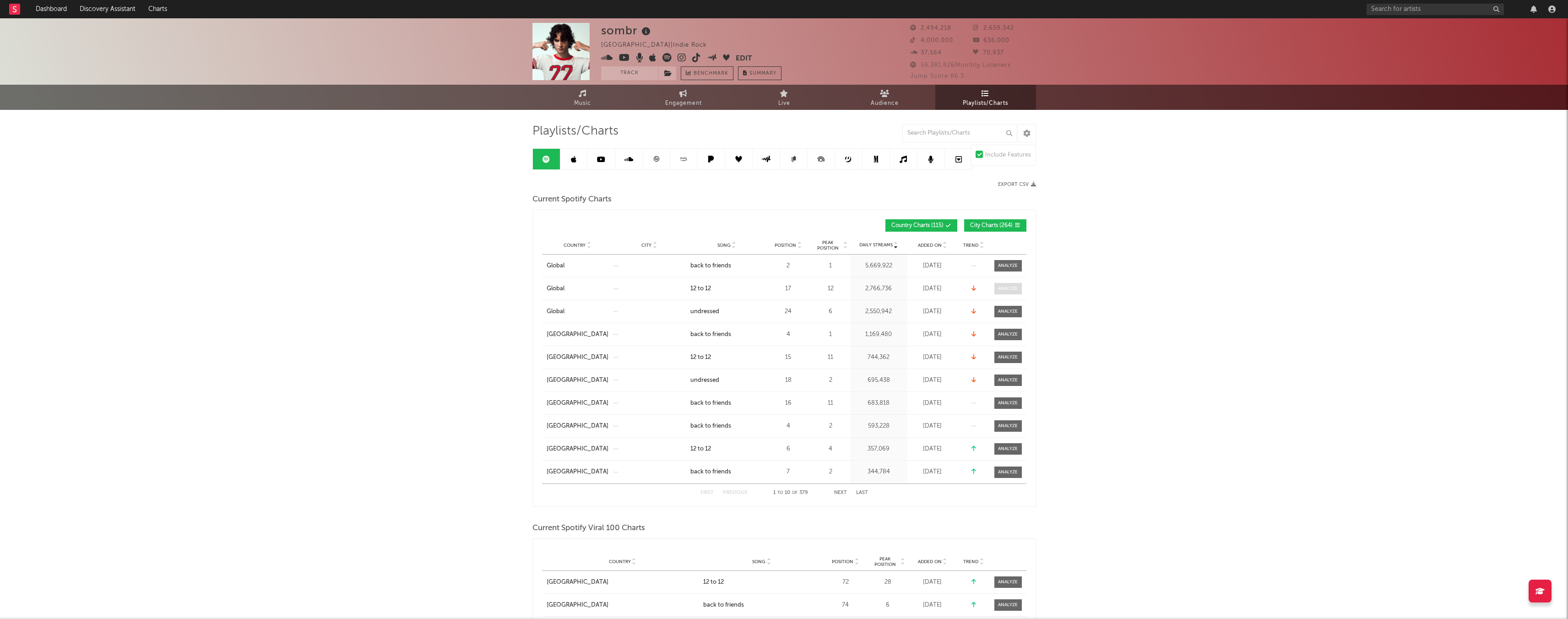
click at [1003, 289] on div at bounding box center [1007, 288] width 19 height 6
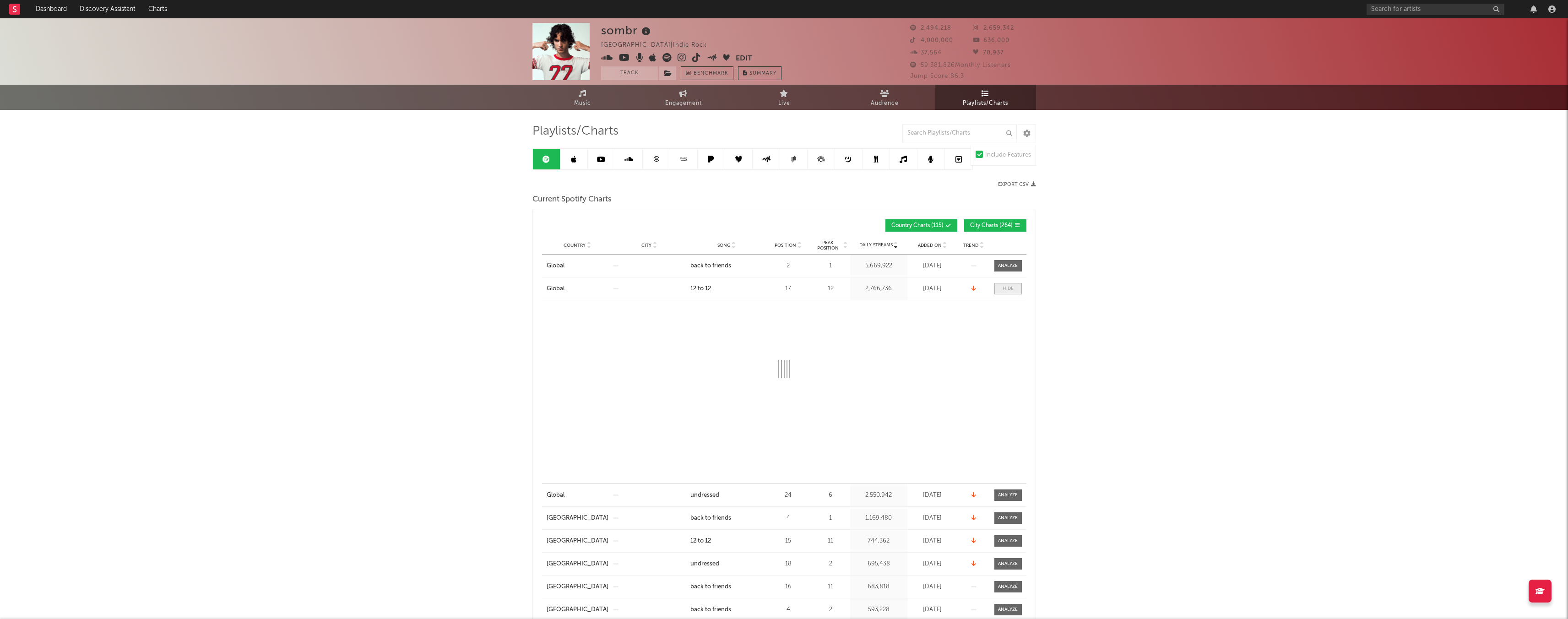
select select "1w"
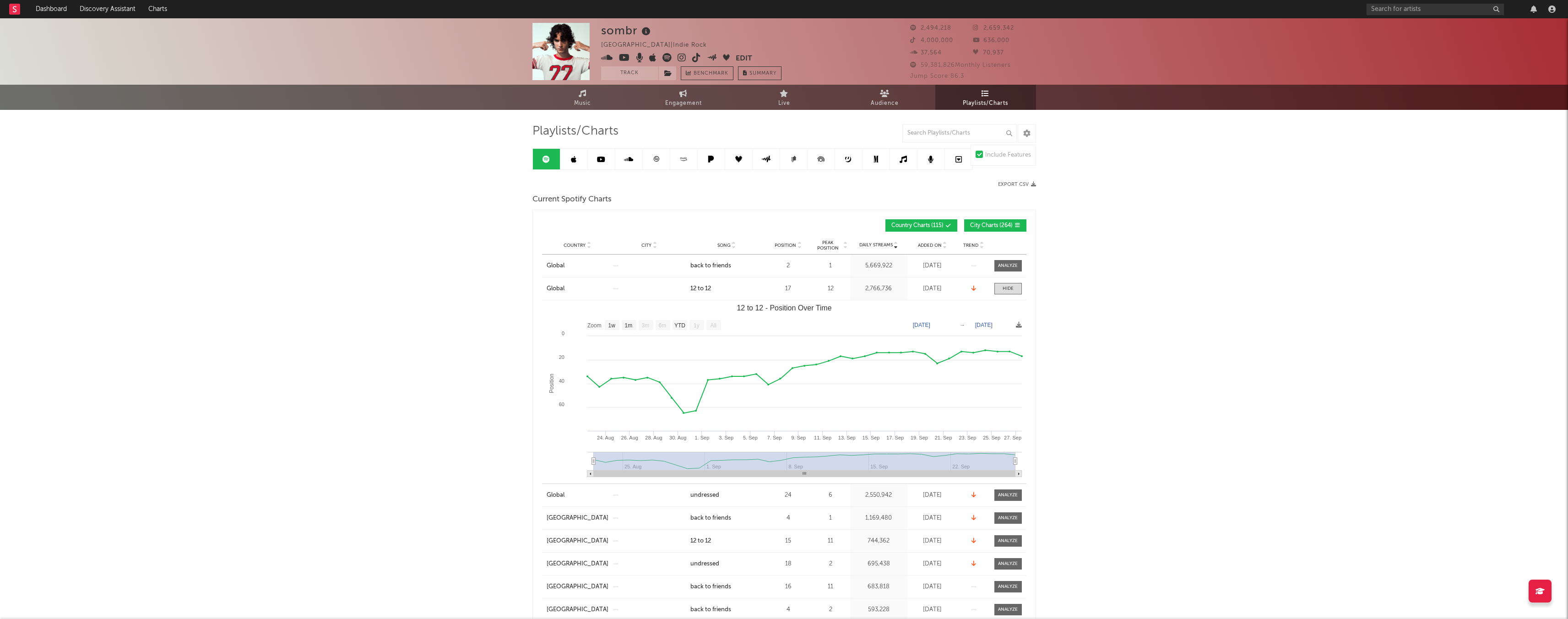
click at [961, 158] on icon at bounding box center [958, 160] width 6 height 7
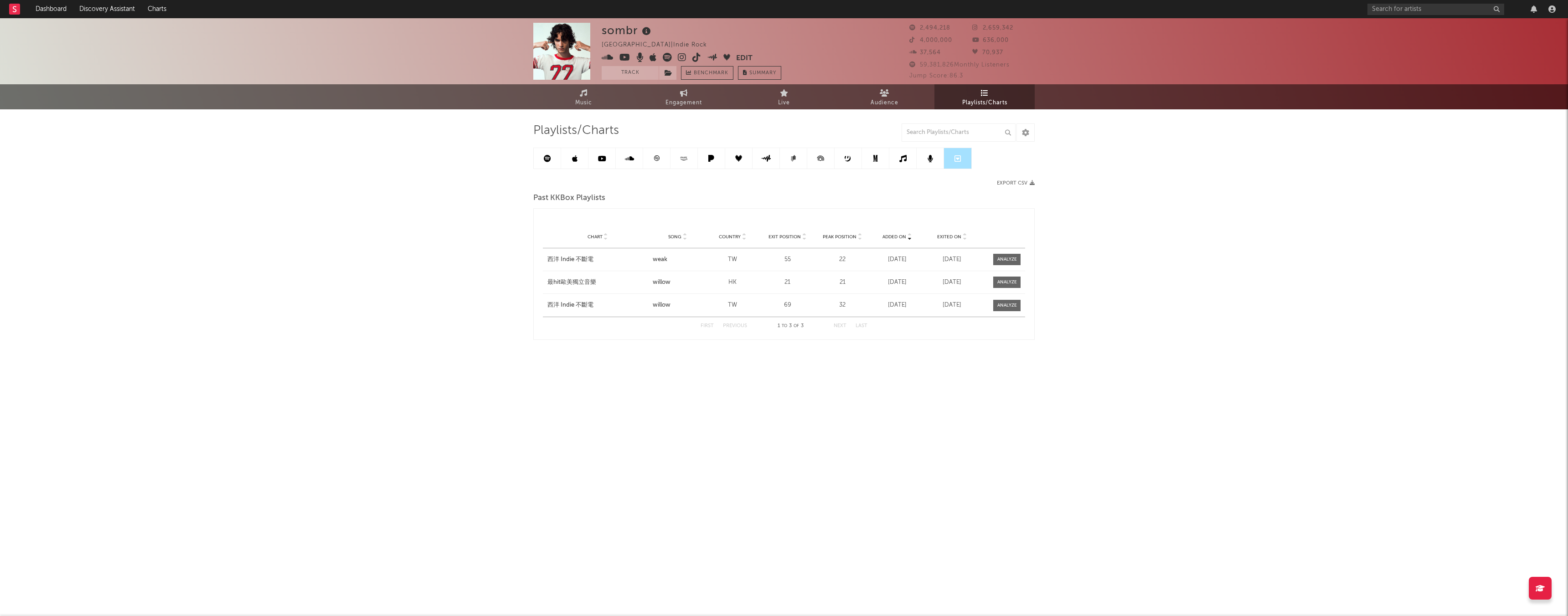
click at [957, 157] on icon at bounding box center [958, 159] width 6 height 7
click at [588, 129] on span "Playlists/Charts" at bounding box center [577, 131] width 86 height 11
click at [988, 101] on span "Playlists/Charts" at bounding box center [984, 103] width 45 height 11
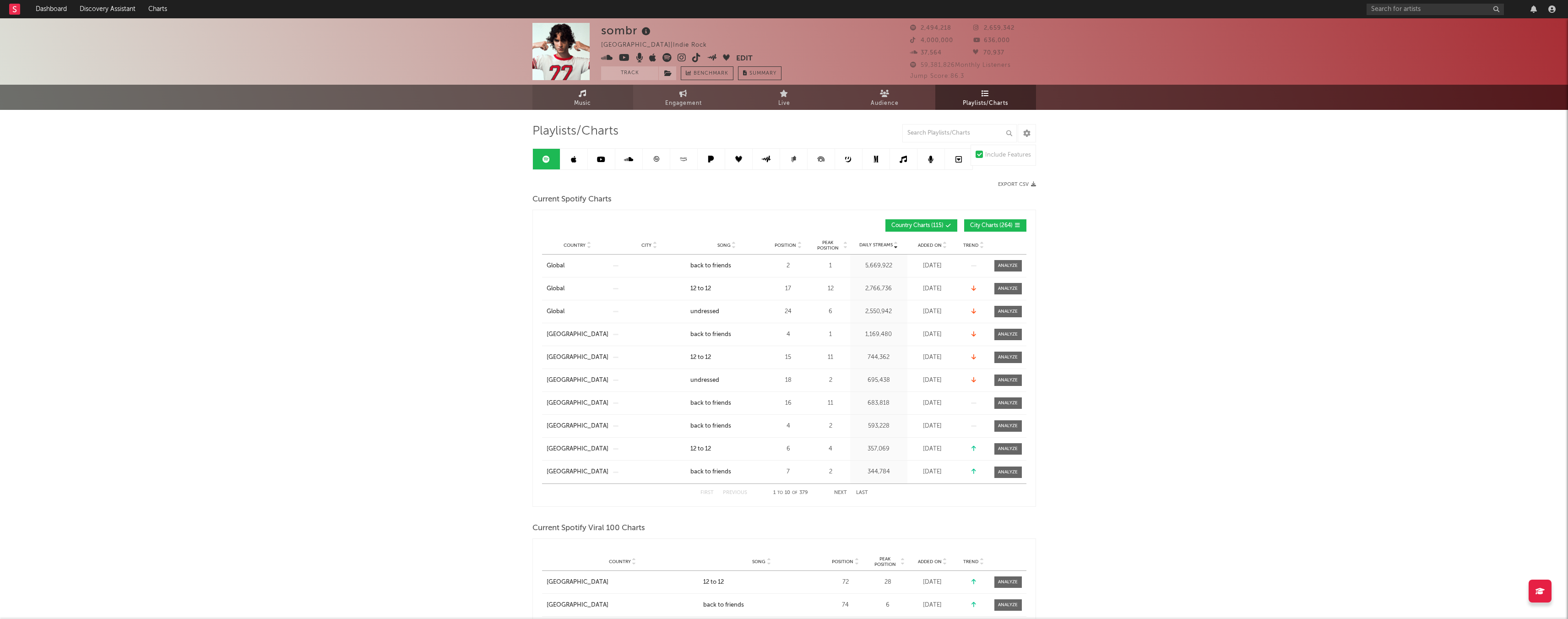
click at [568, 93] on link "Music" at bounding box center [583, 96] width 101 height 25
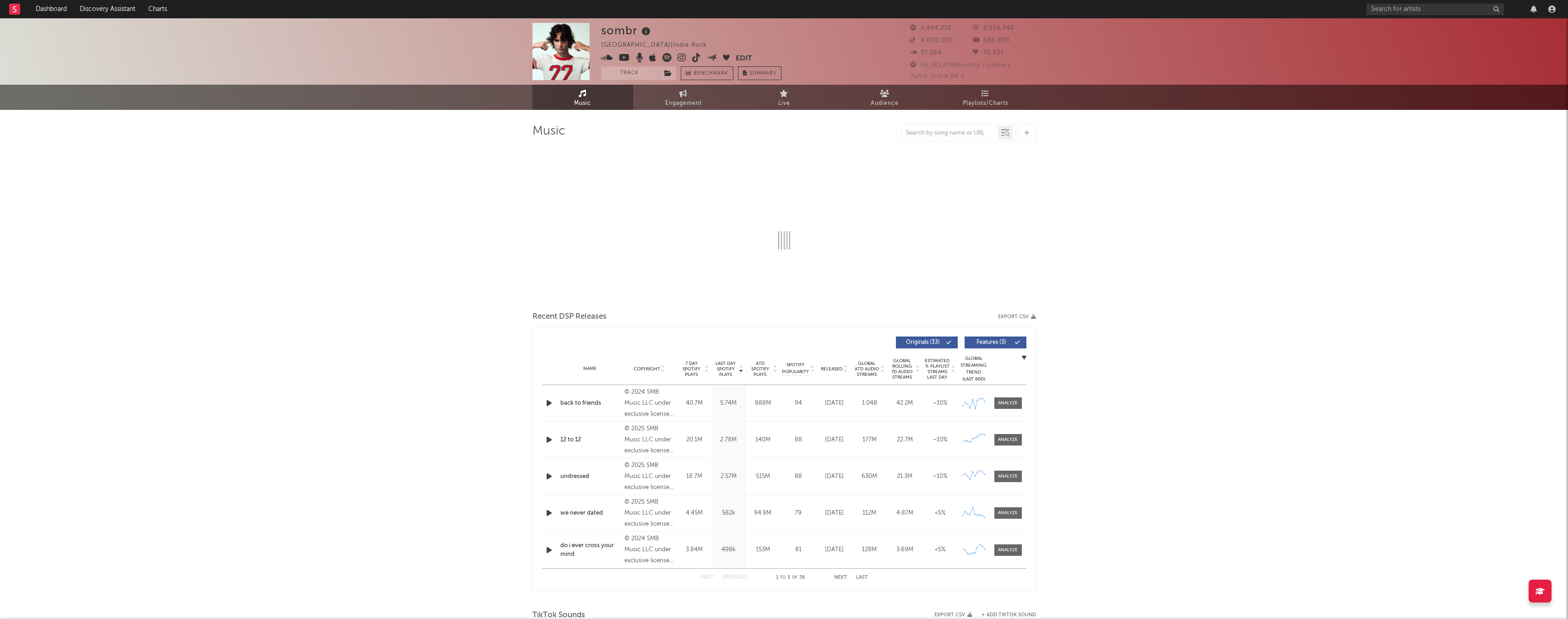
select select "6m"
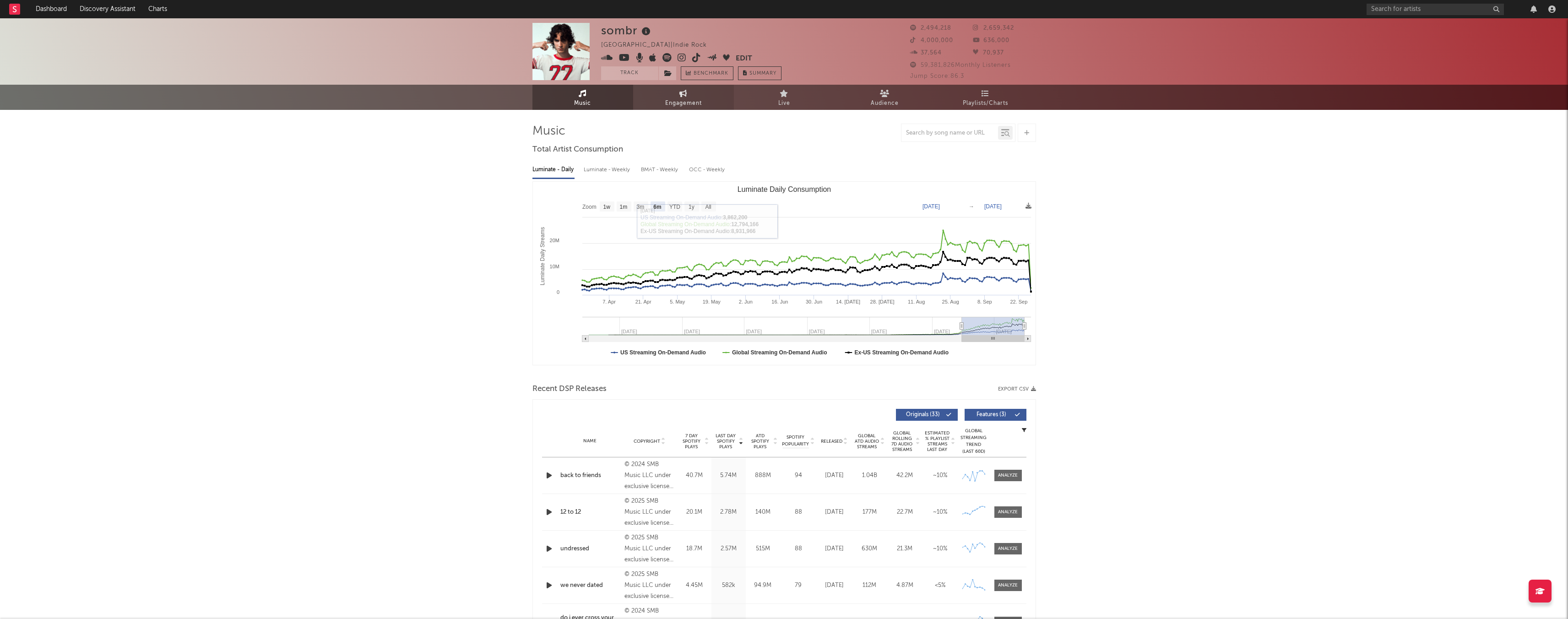
click at [730, 95] on link "Engagement" at bounding box center [684, 96] width 101 height 25
select select "1m"
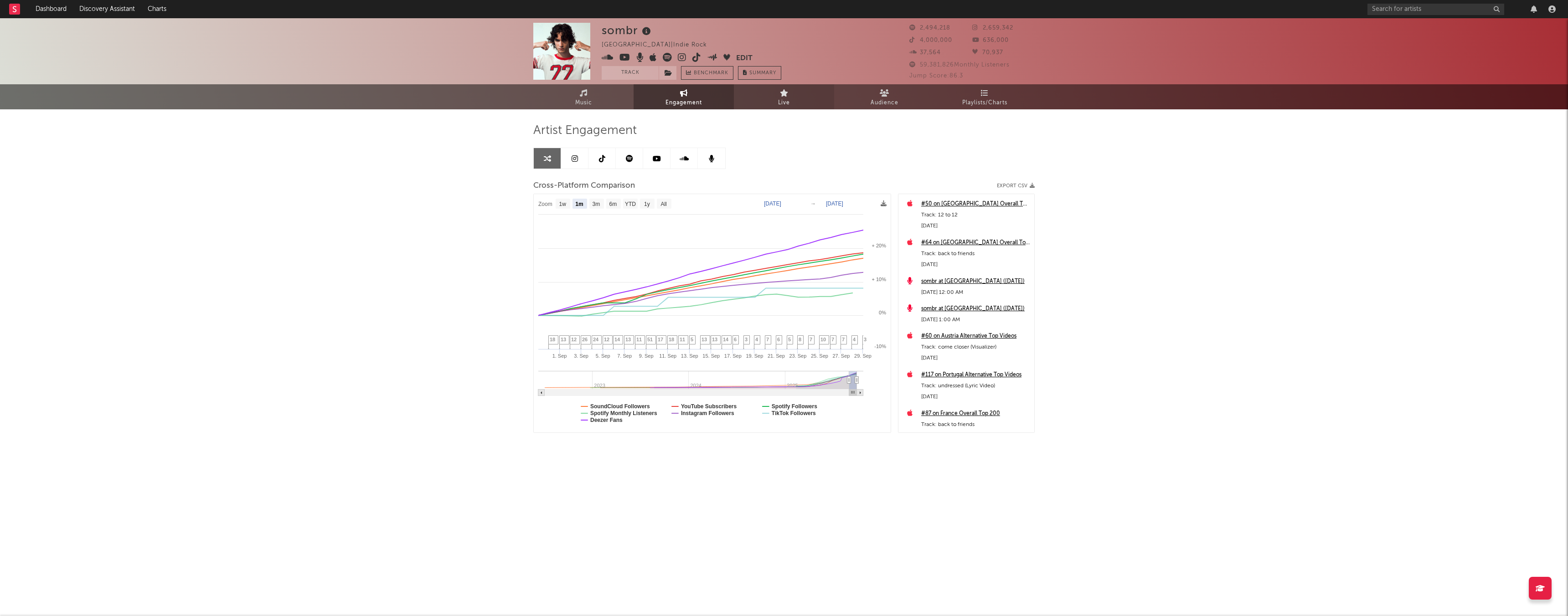
click at [763, 95] on link "Live" at bounding box center [784, 96] width 101 height 25
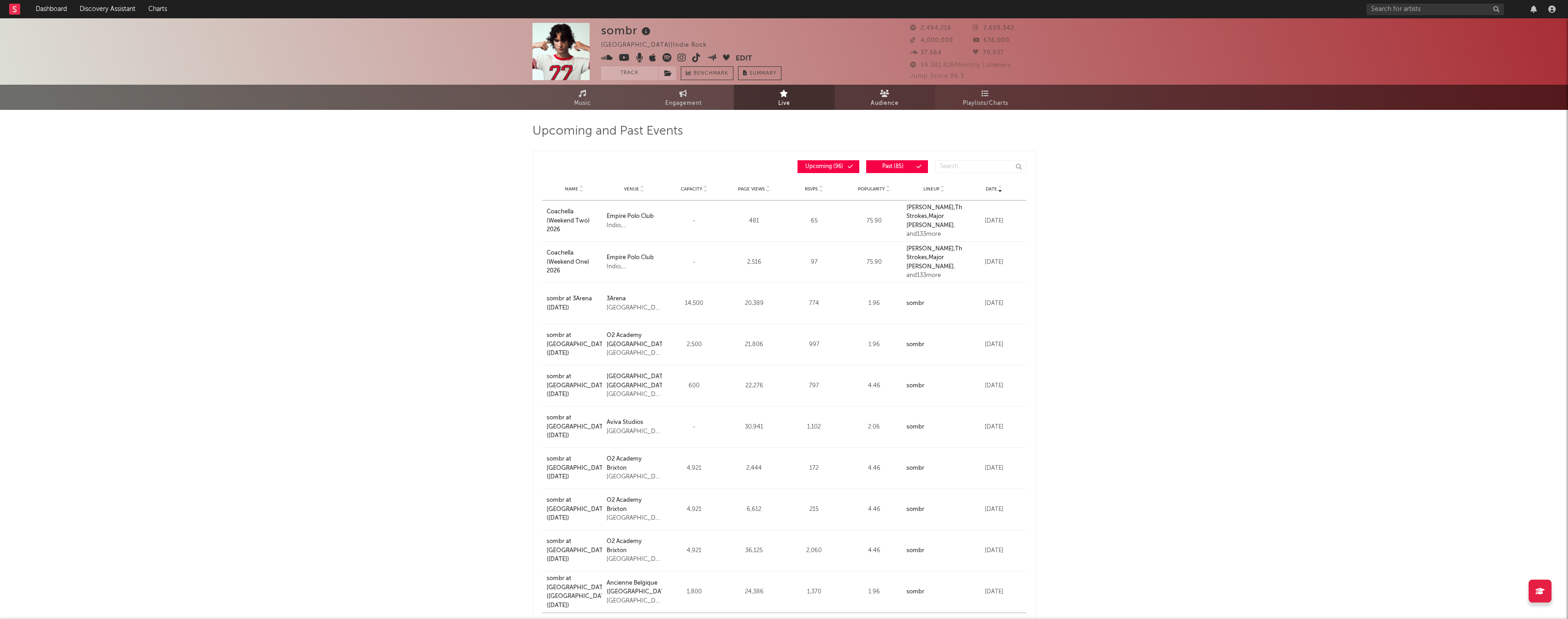
click at [871, 98] on span "Audience" at bounding box center [885, 104] width 28 height 11
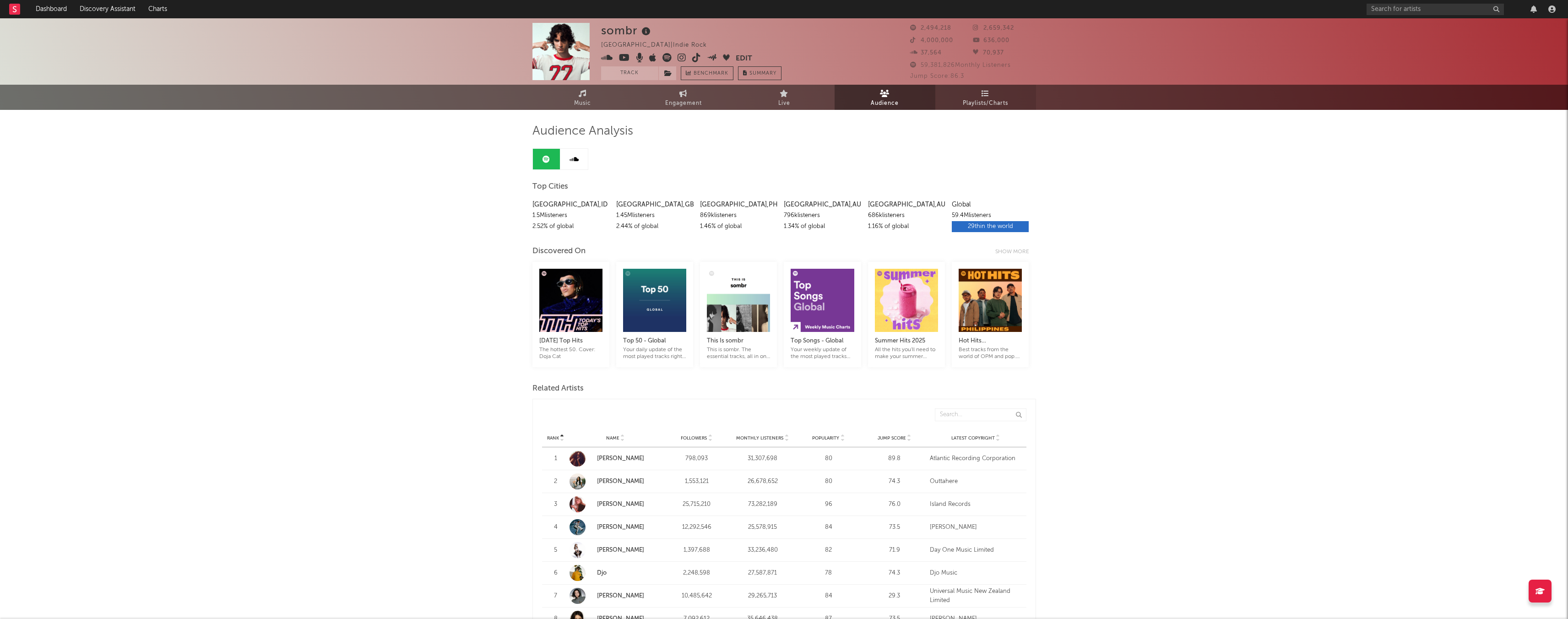
click at [998, 88] on link "Playlists/Charts" at bounding box center [986, 96] width 101 height 25
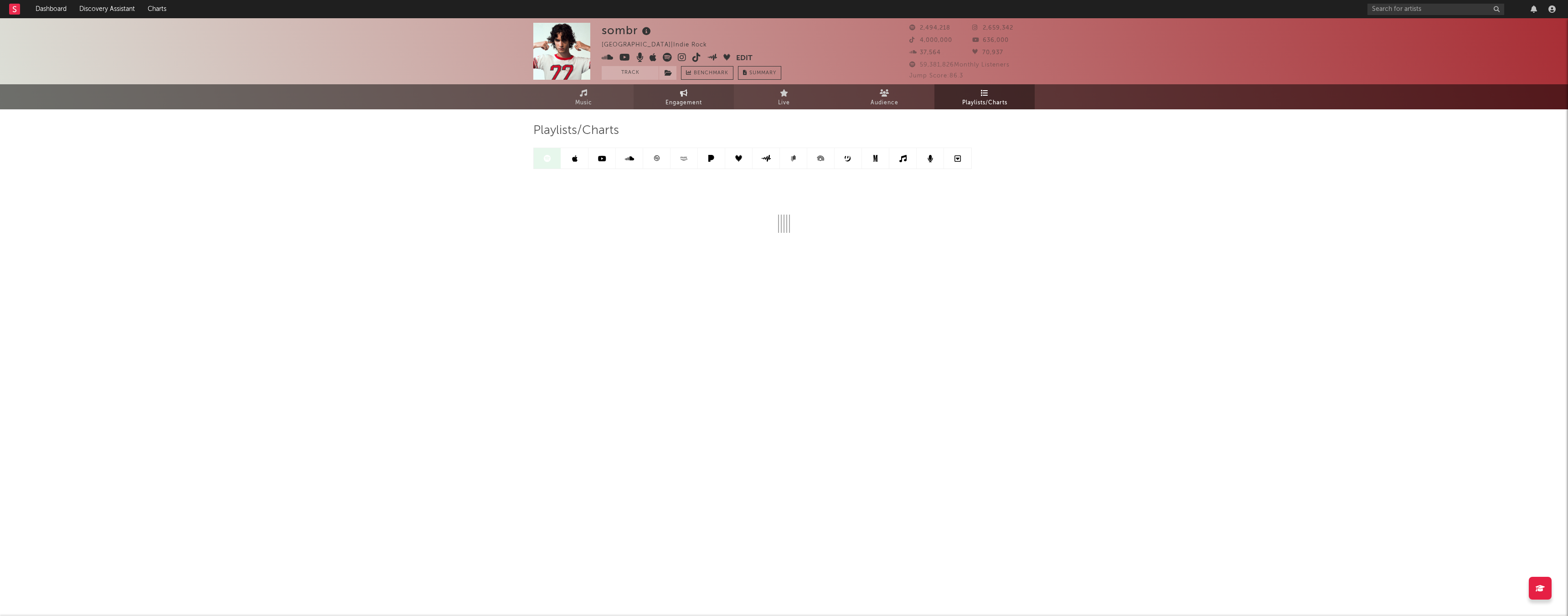
click at [675, 87] on link "Engagement" at bounding box center [683, 96] width 101 height 25
select select "1w"
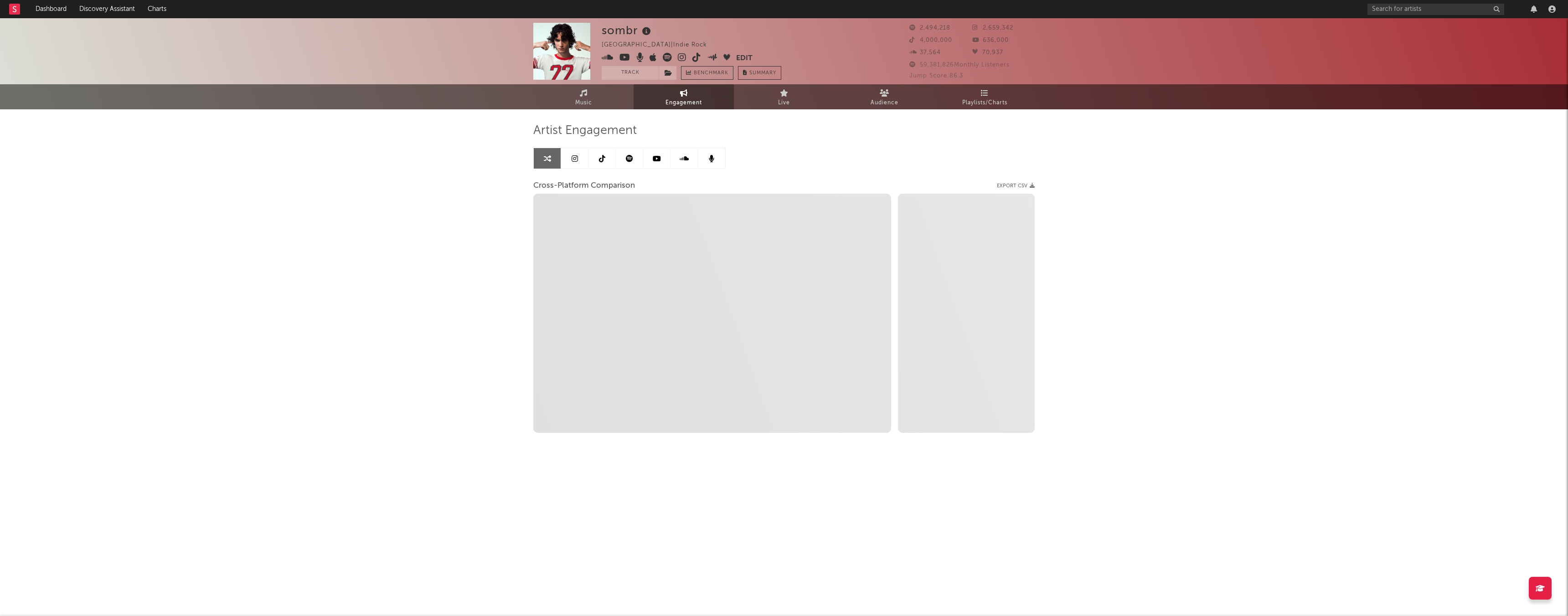
select select "1m"
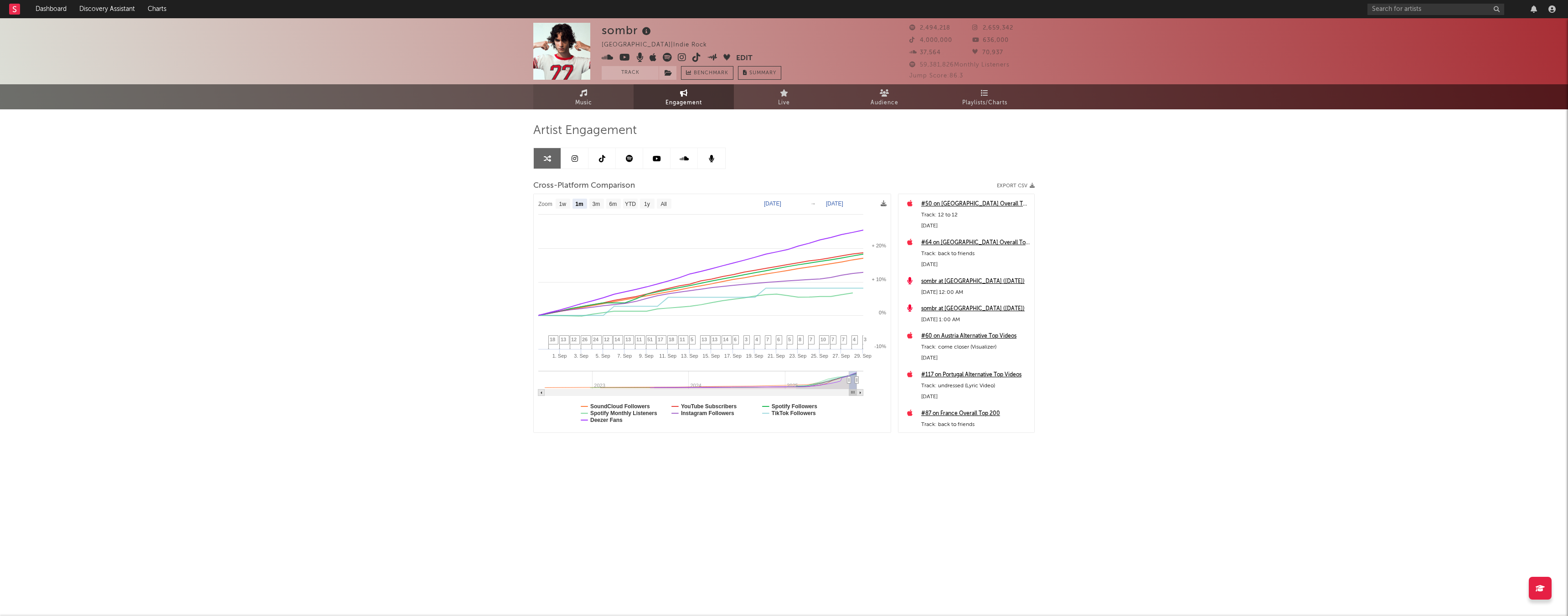
click at [580, 94] on icon at bounding box center [584, 93] width 7 height 7
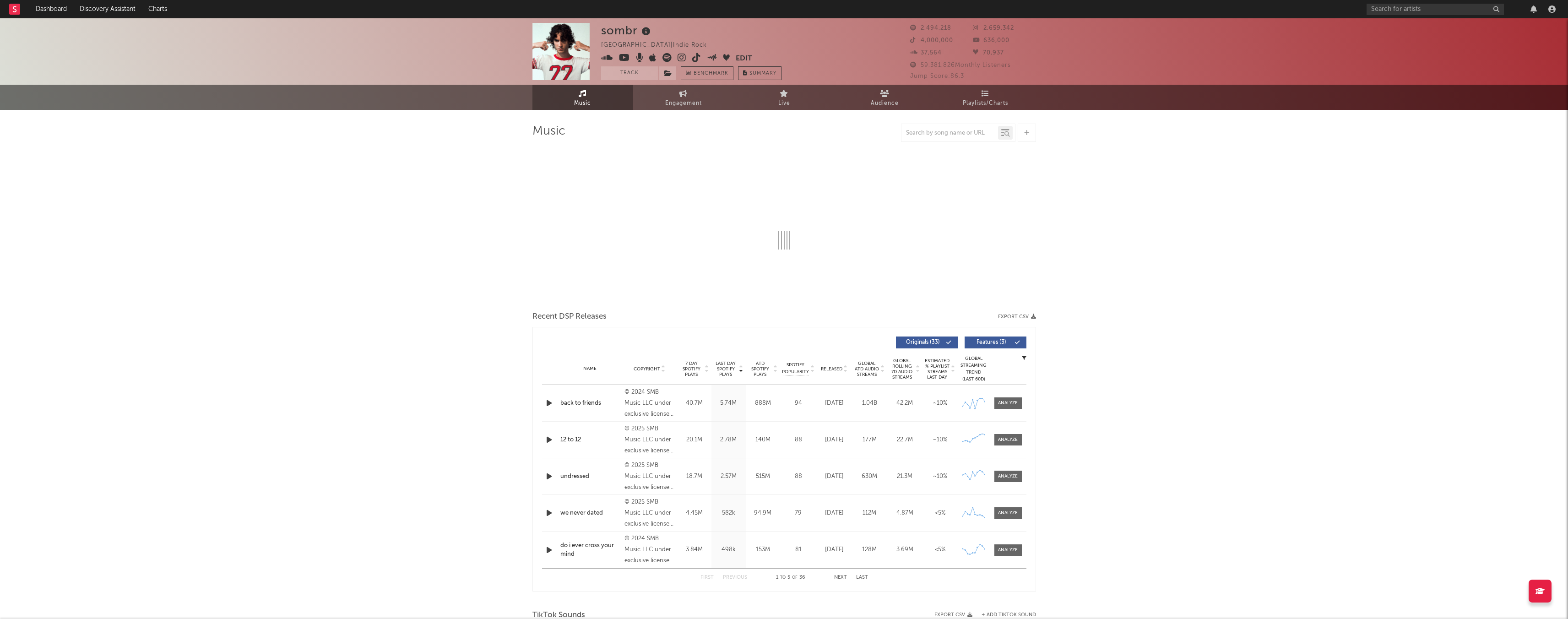
select select "6m"
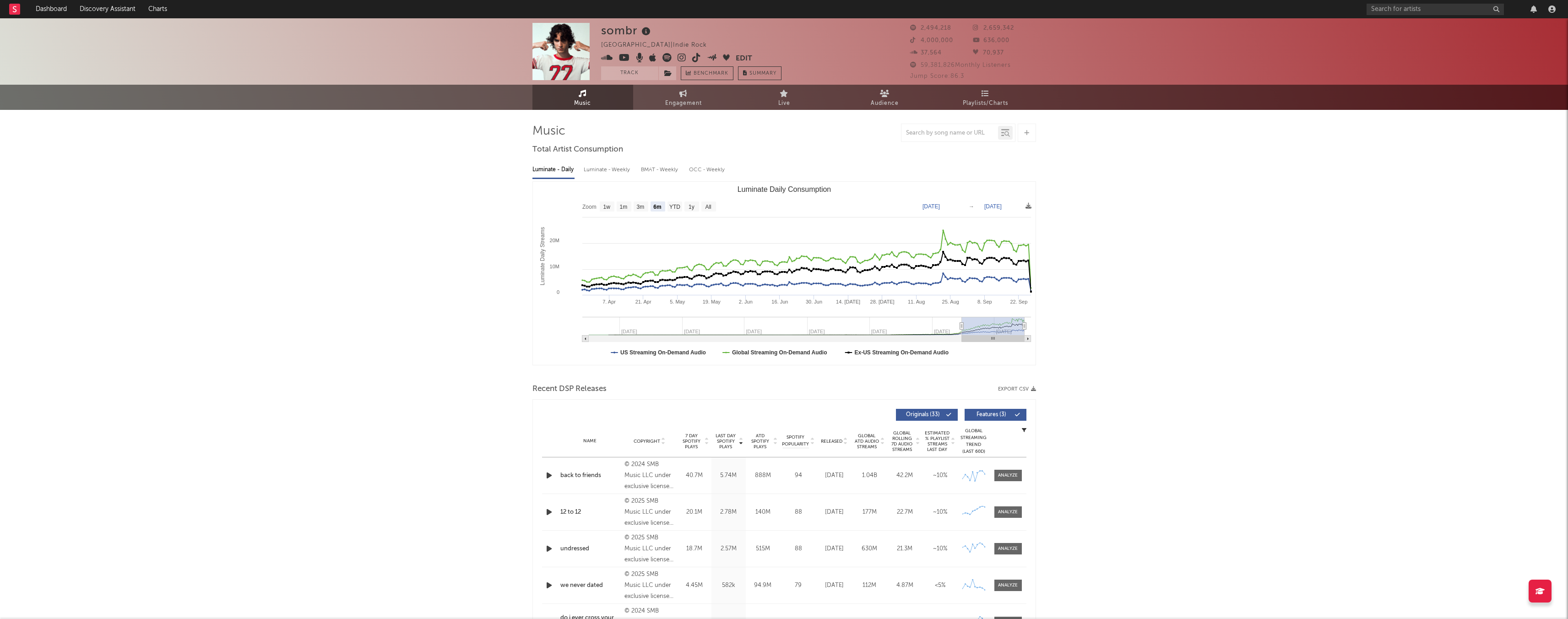
click at [608, 171] on div "Luminate - Weekly" at bounding box center [608, 170] width 48 height 16
select select "6m"
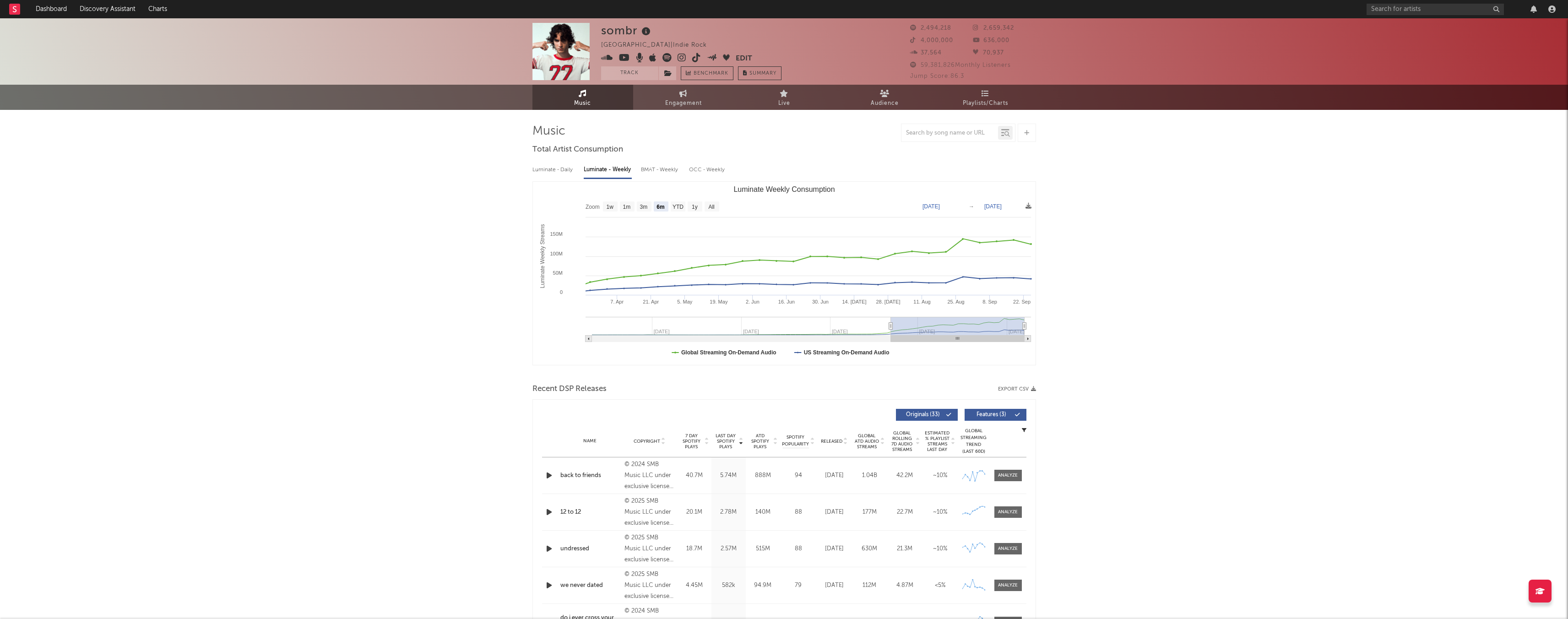
click at [662, 172] on div "BMAT - Weekly" at bounding box center [660, 170] width 39 height 16
select select "6m"
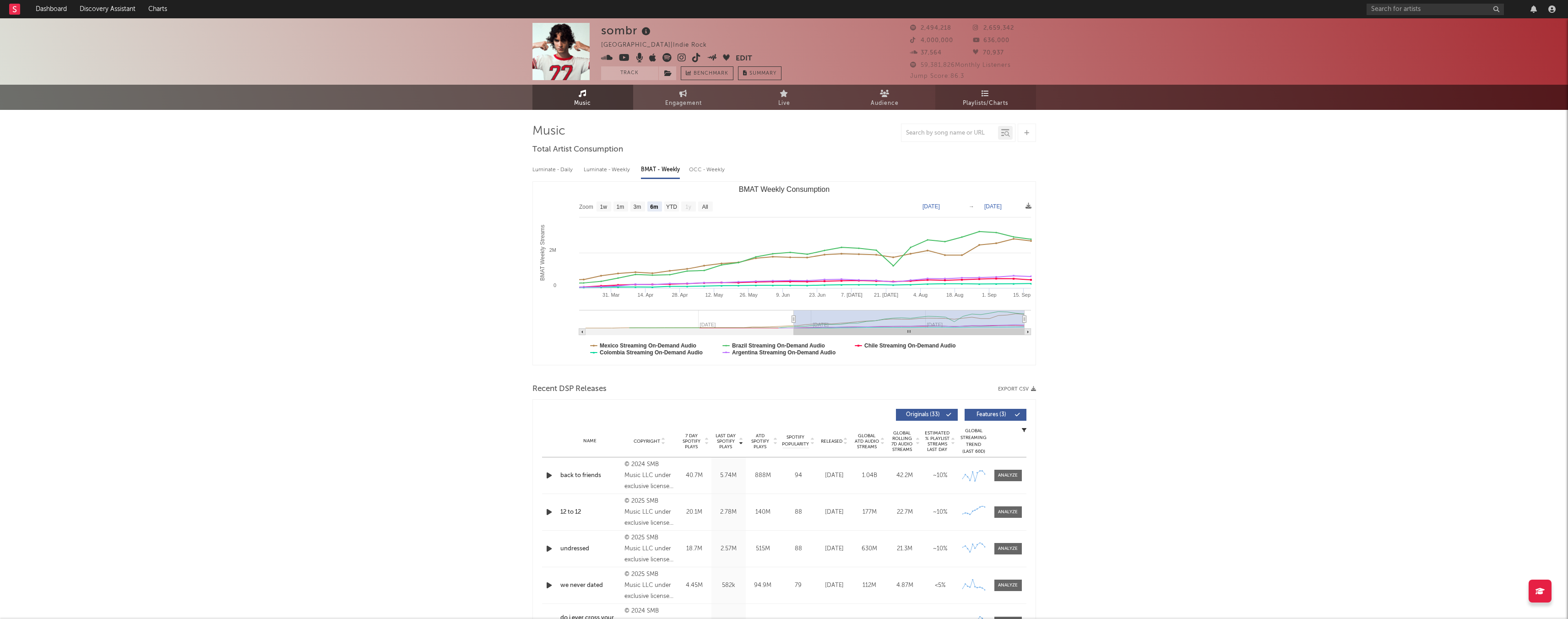
click at [982, 104] on span "Playlists/Charts" at bounding box center [985, 104] width 45 height 11
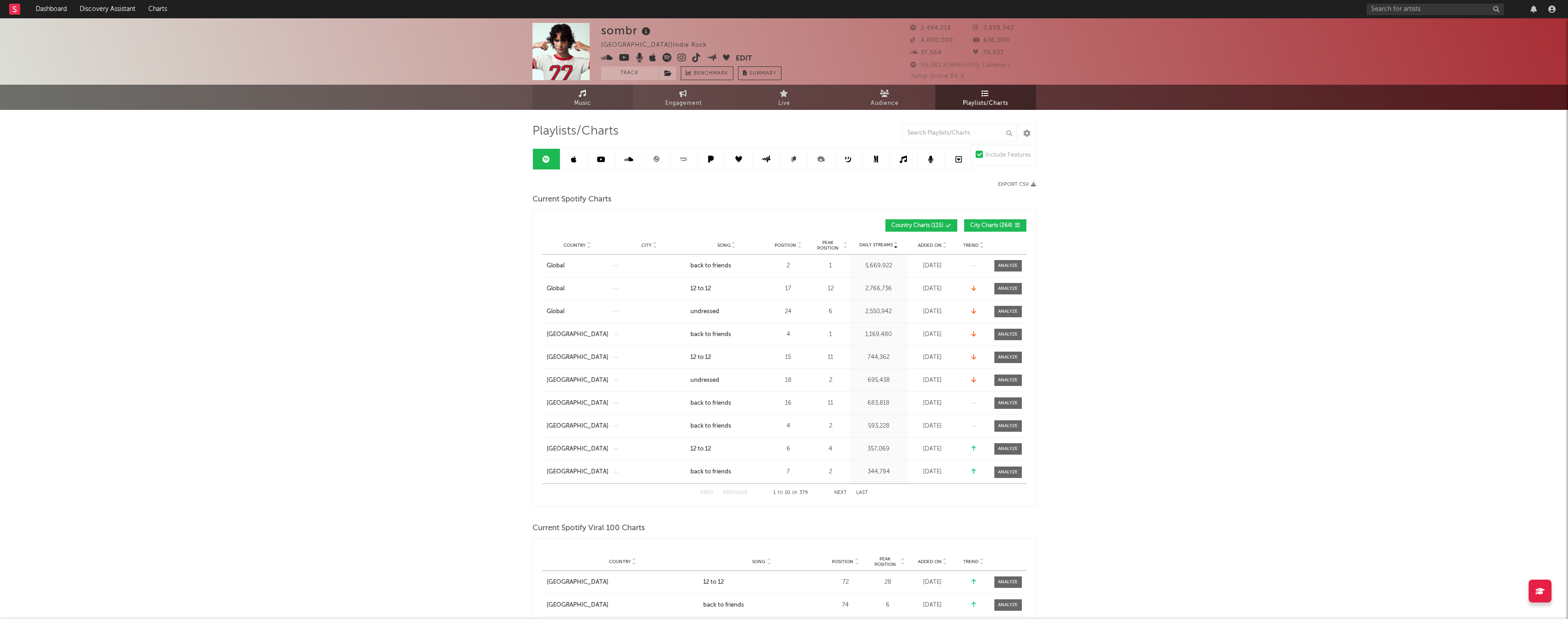
click at [601, 89] on link "Music" at bounding box center [583, 96] width 101 height 25
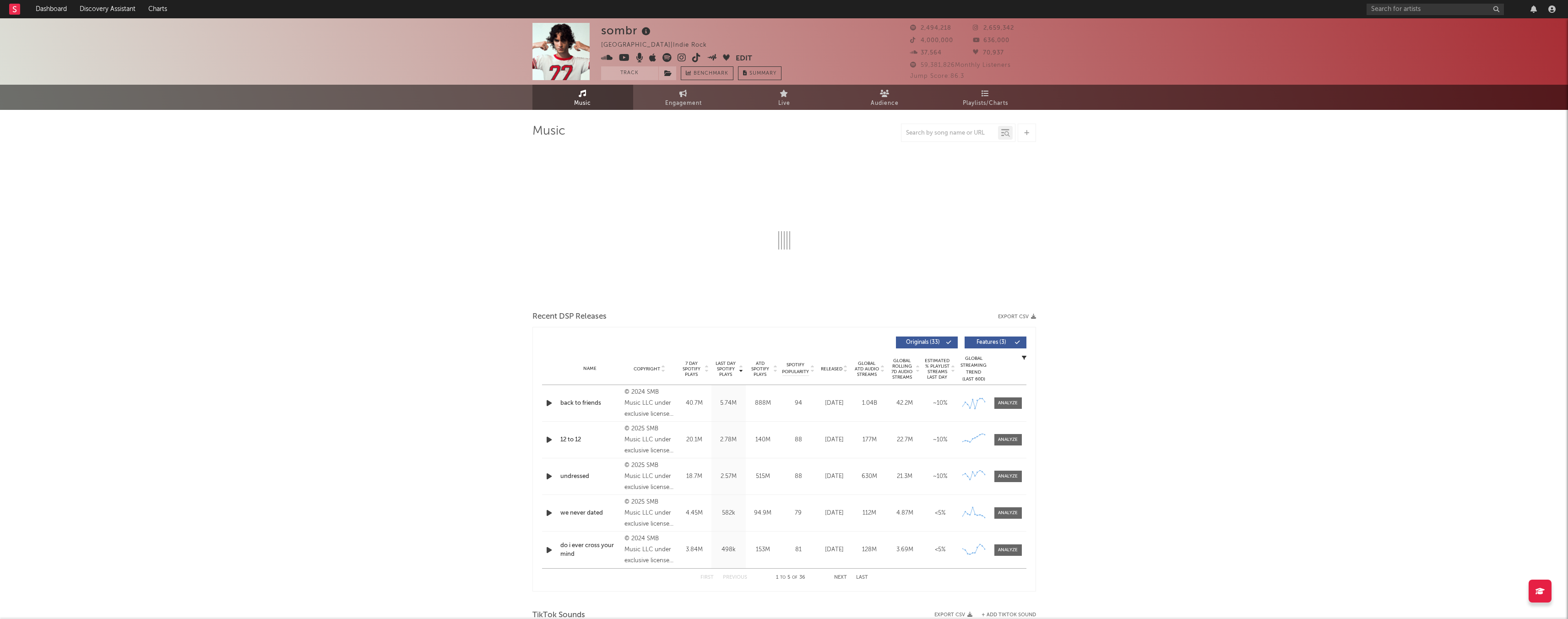
select select "6m"
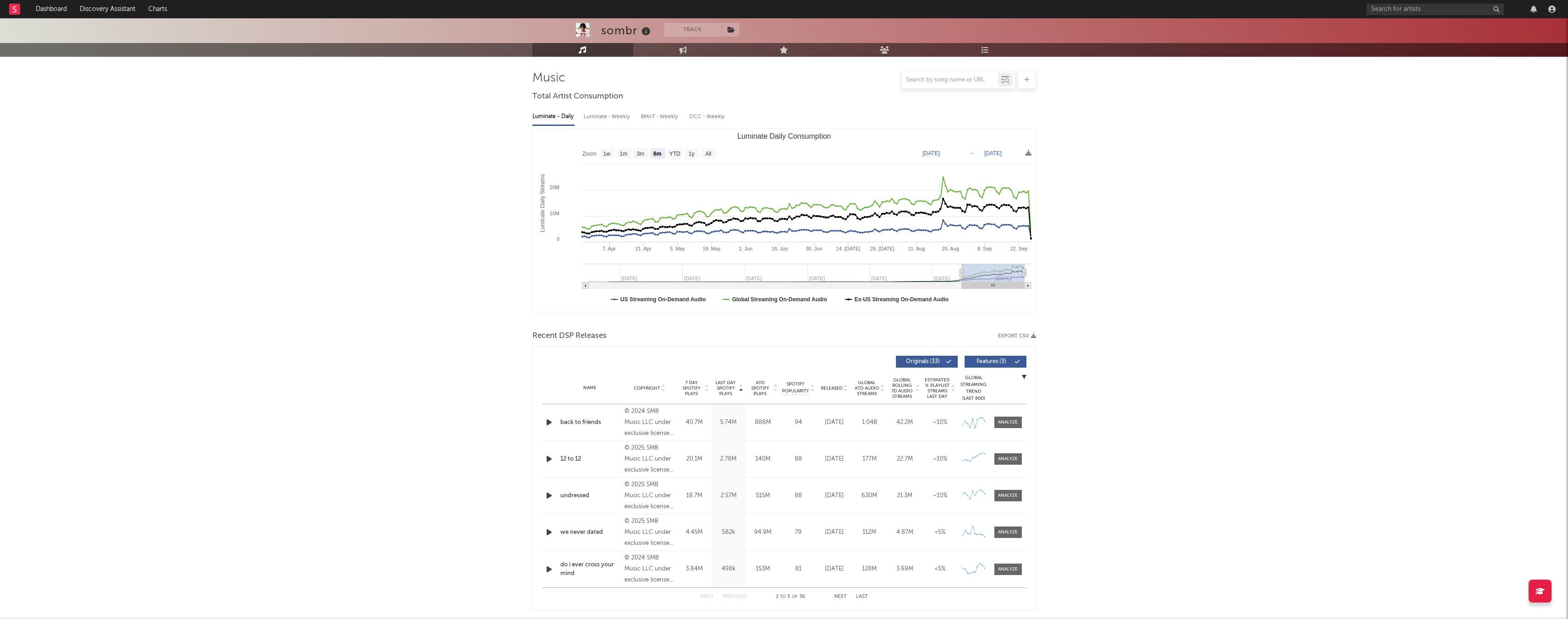
scroll to position [213, 0]
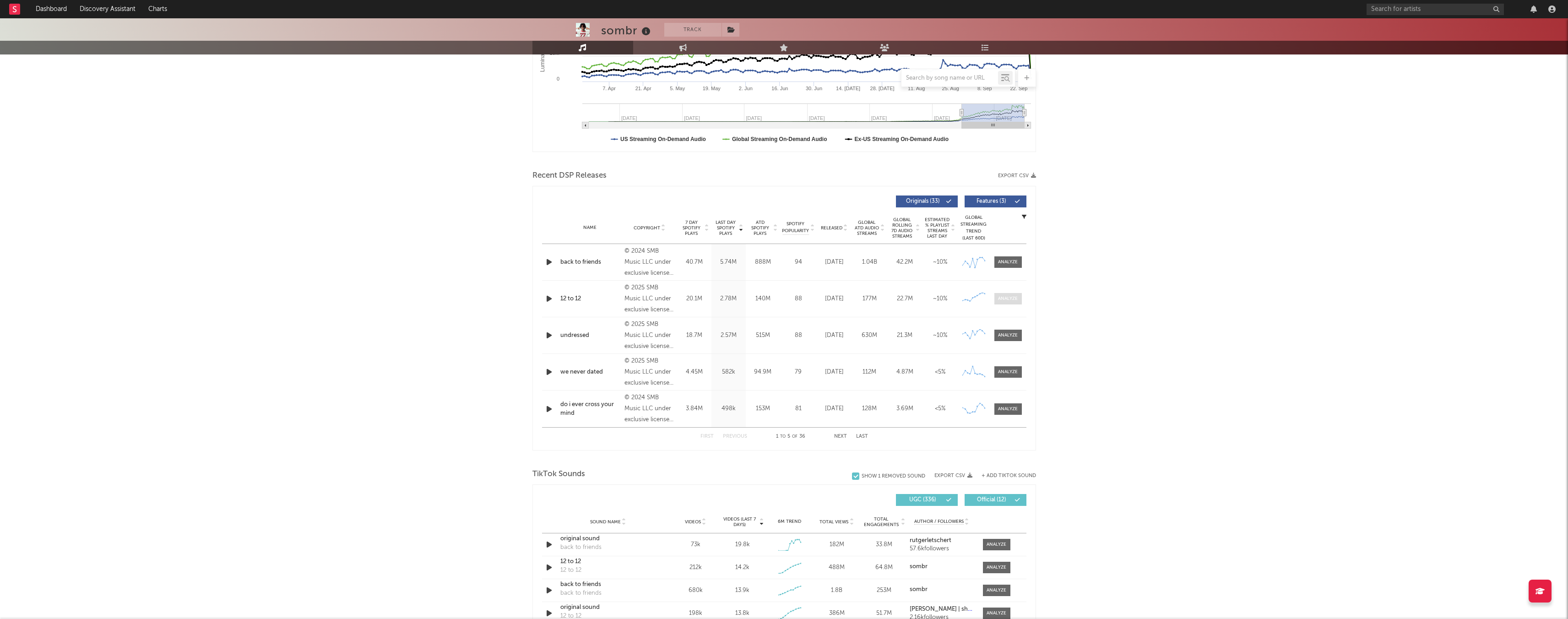
click at [1010, 303] on span at bounding box center [1008, 298] width 28 height 11
select select "1w"
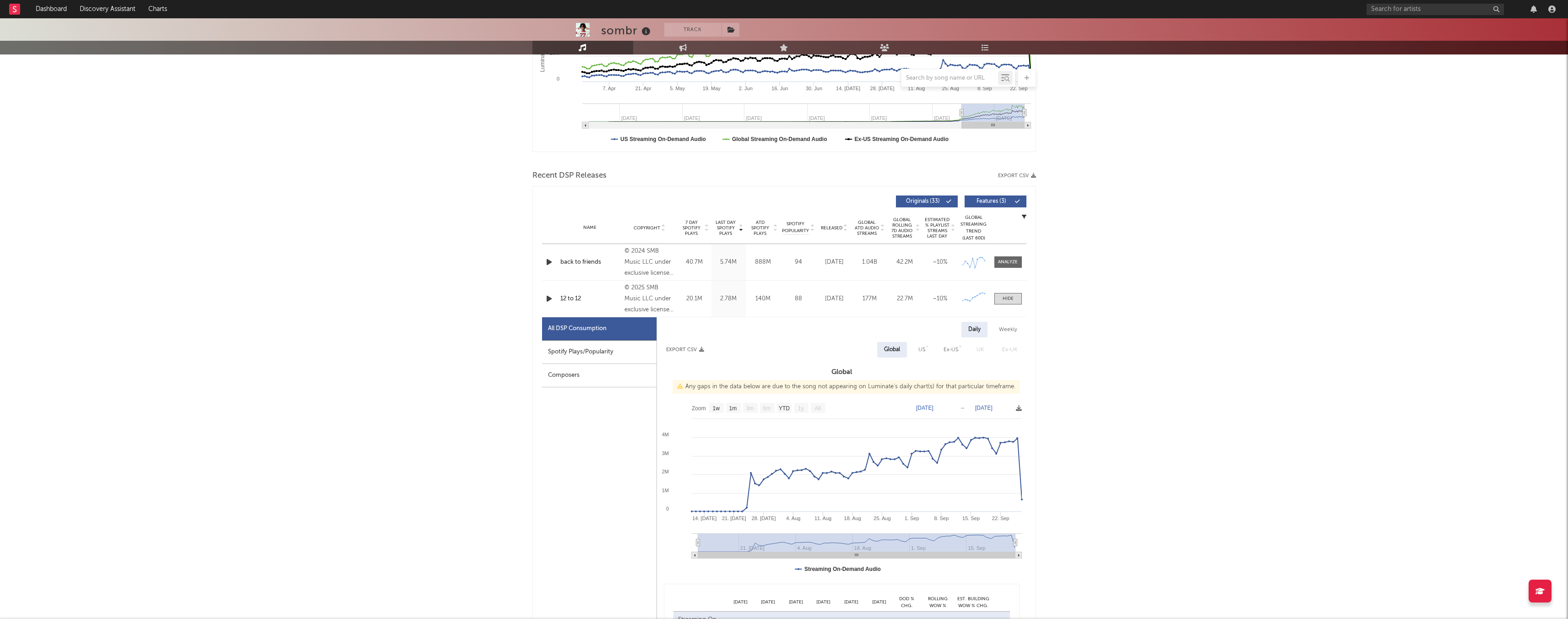
scroll to position [264, 0]
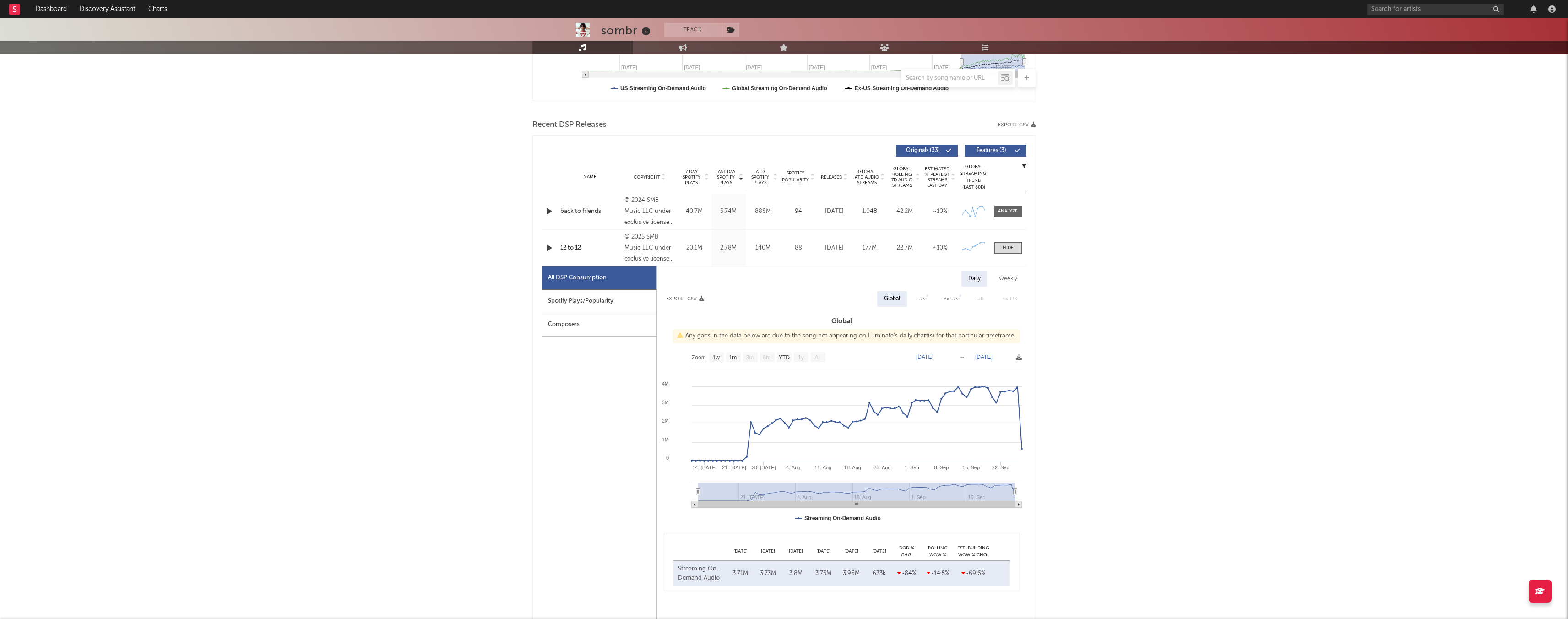
click at [1011, 275] on div "Weekly" at bounding box center [1008, 278] width 32 height 16
select select "1w"
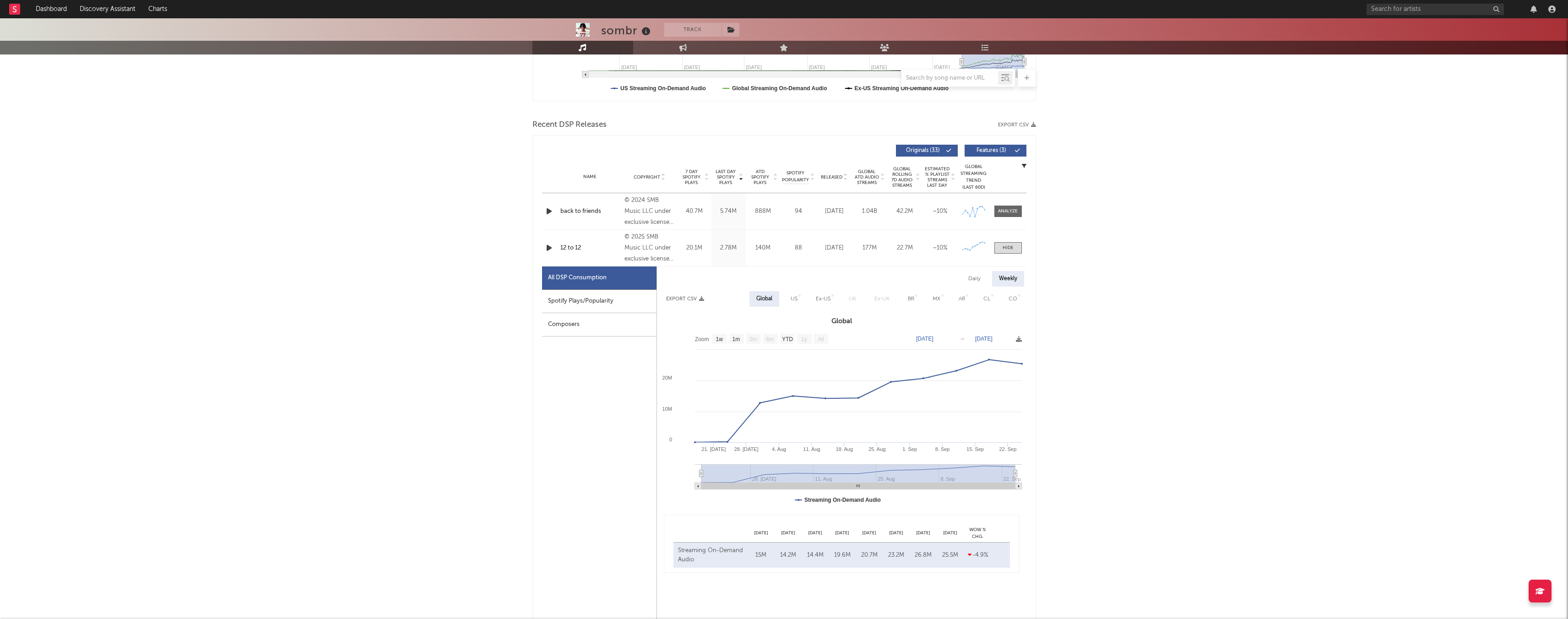
click at [972, 278] on div "Daily" at bounding box center [975, 278] width 26 height 16
select select "1w"
